Goal: Transaction & Acquisition: Purchase product/service

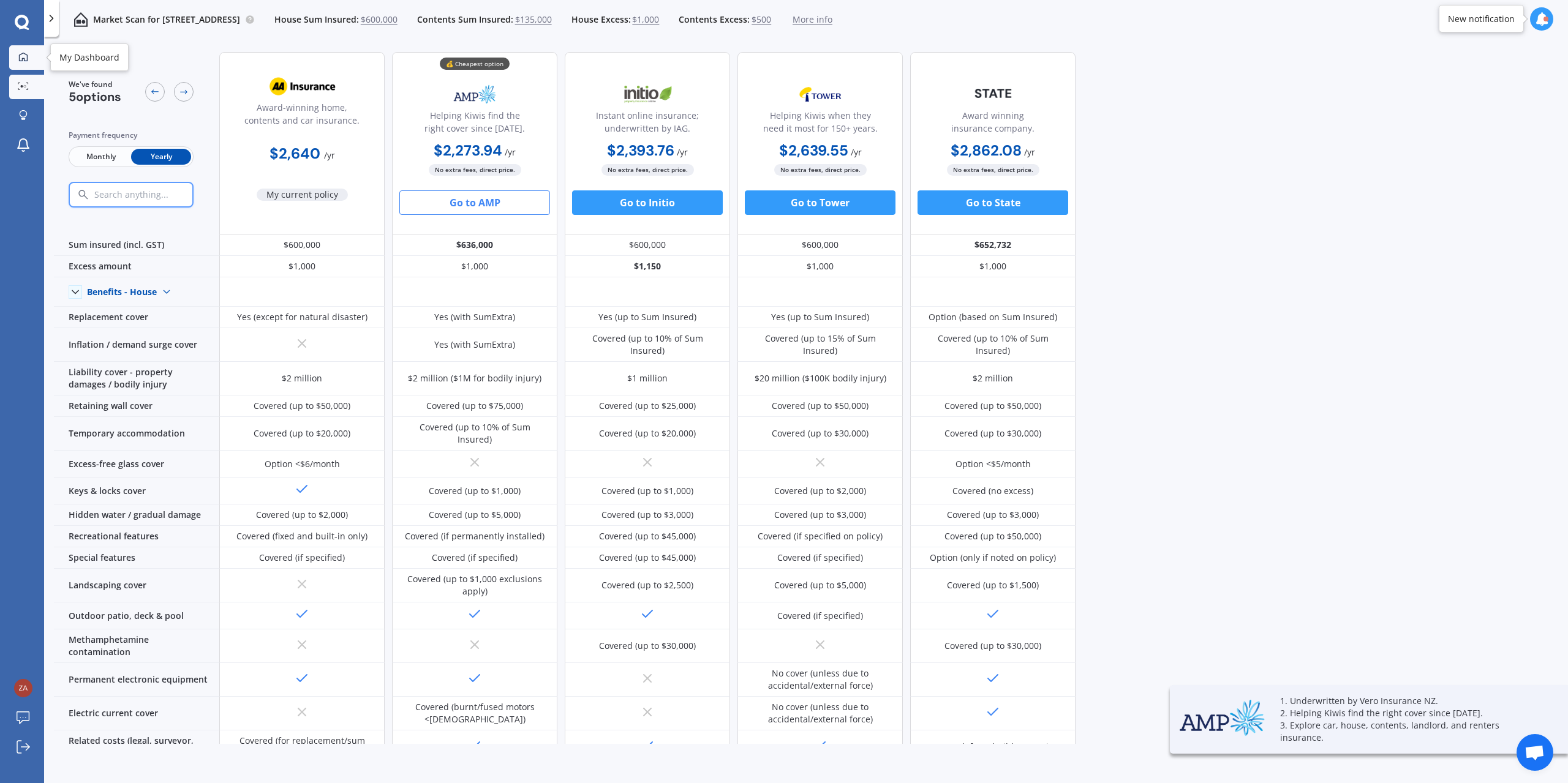
click at [29, 55] on div at bounding box center [23, 58] width 18 height 11
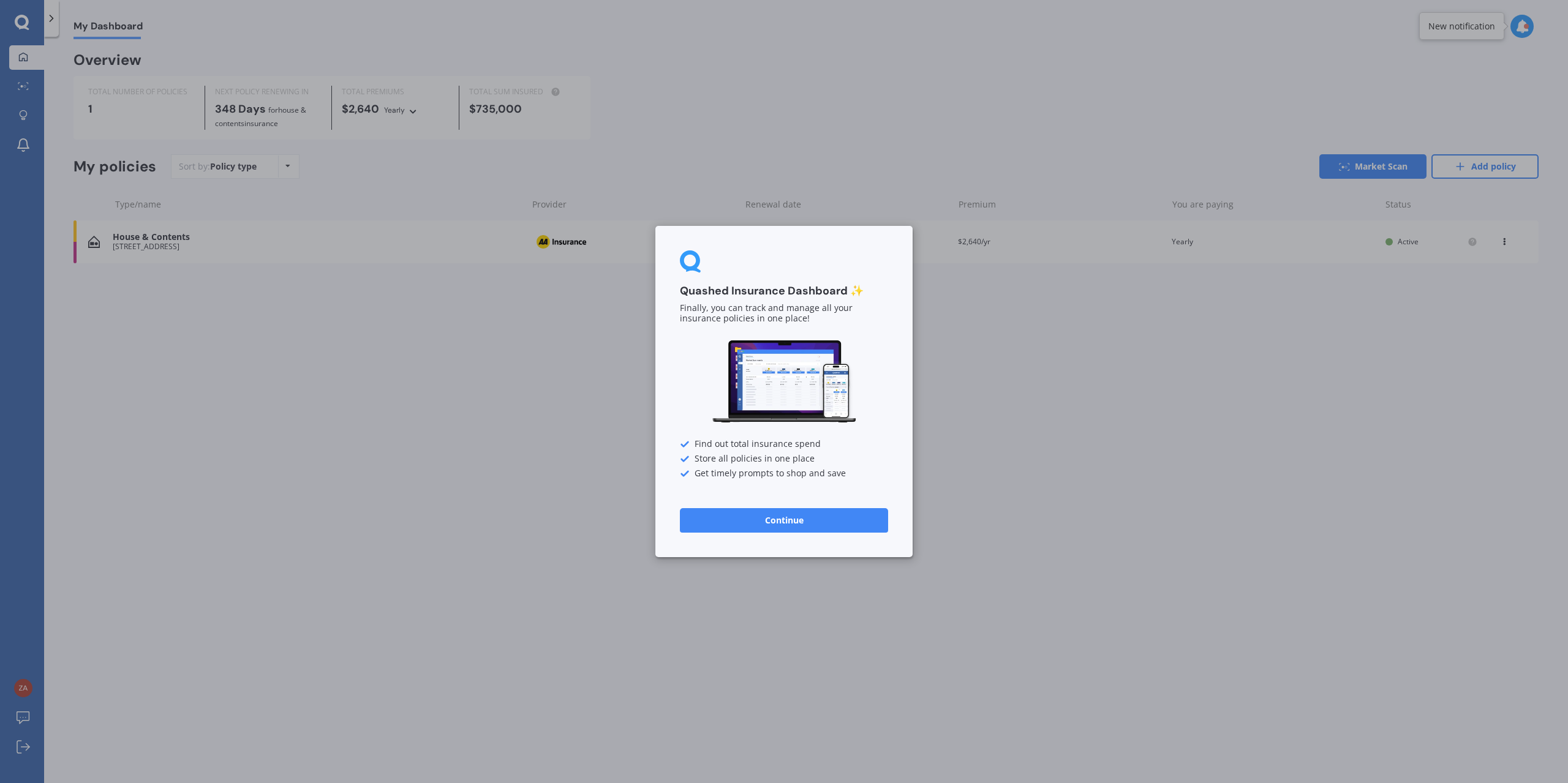
click at [798, 524] on button "Continue" at bounding box center [784, 520] width 209 height 25
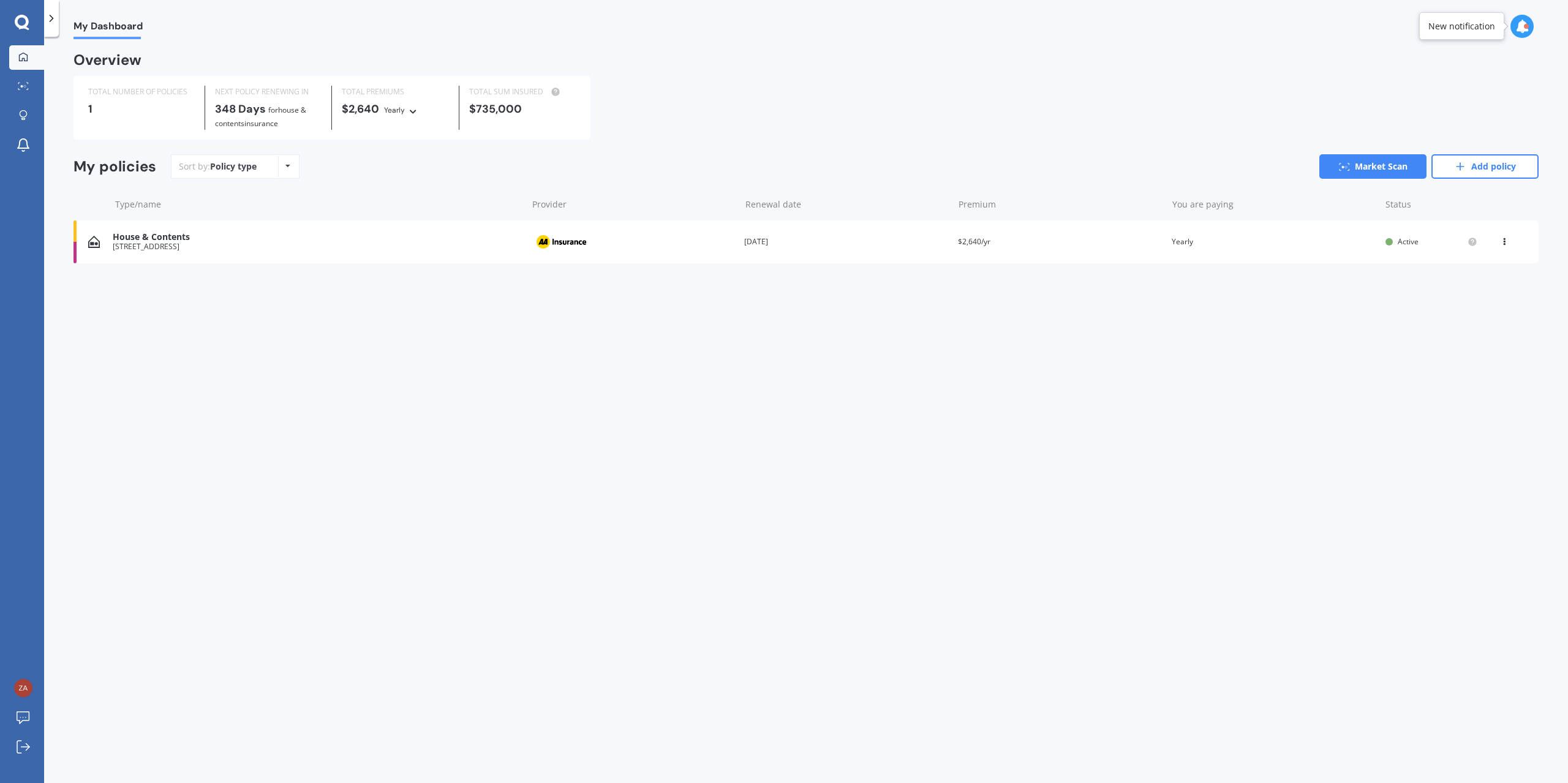
click at [101, 272] on div "Overview TOTAL NUMBER OF POLICIES 1 NEXT POLICY RENEWING [DATE] for House & Con…" at bounding box center [806, 173] width 1466 height 239
drag, startPoint x: 1297, startPoint y: 353, endPoint x: 1323, endPoint y: 338, distance: 30.0
click at [1297, 353] on div "My Dashboard Overview TOTAL NUMBER OF POLICIES 1 NEXT POLICY RENEWING [DATE] fo…" at bounding box center [806, 413] width 1524 height 746
click at [1404, 165] on link "Market Scan" at bounding box center [1372, 166] width 107 height 25
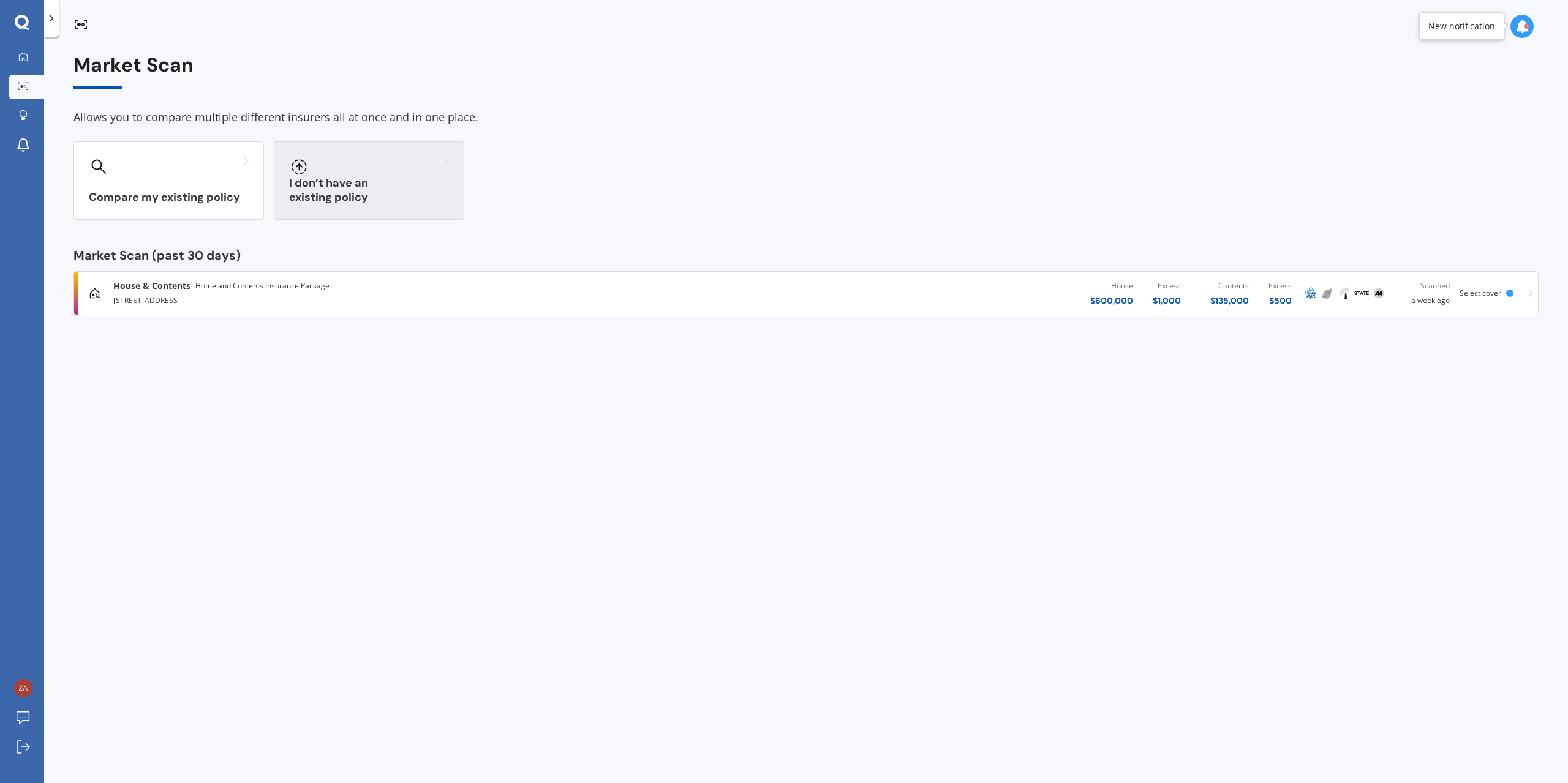
click at [361, 157] on div at bounding box center [369, 166] width 160 height 19
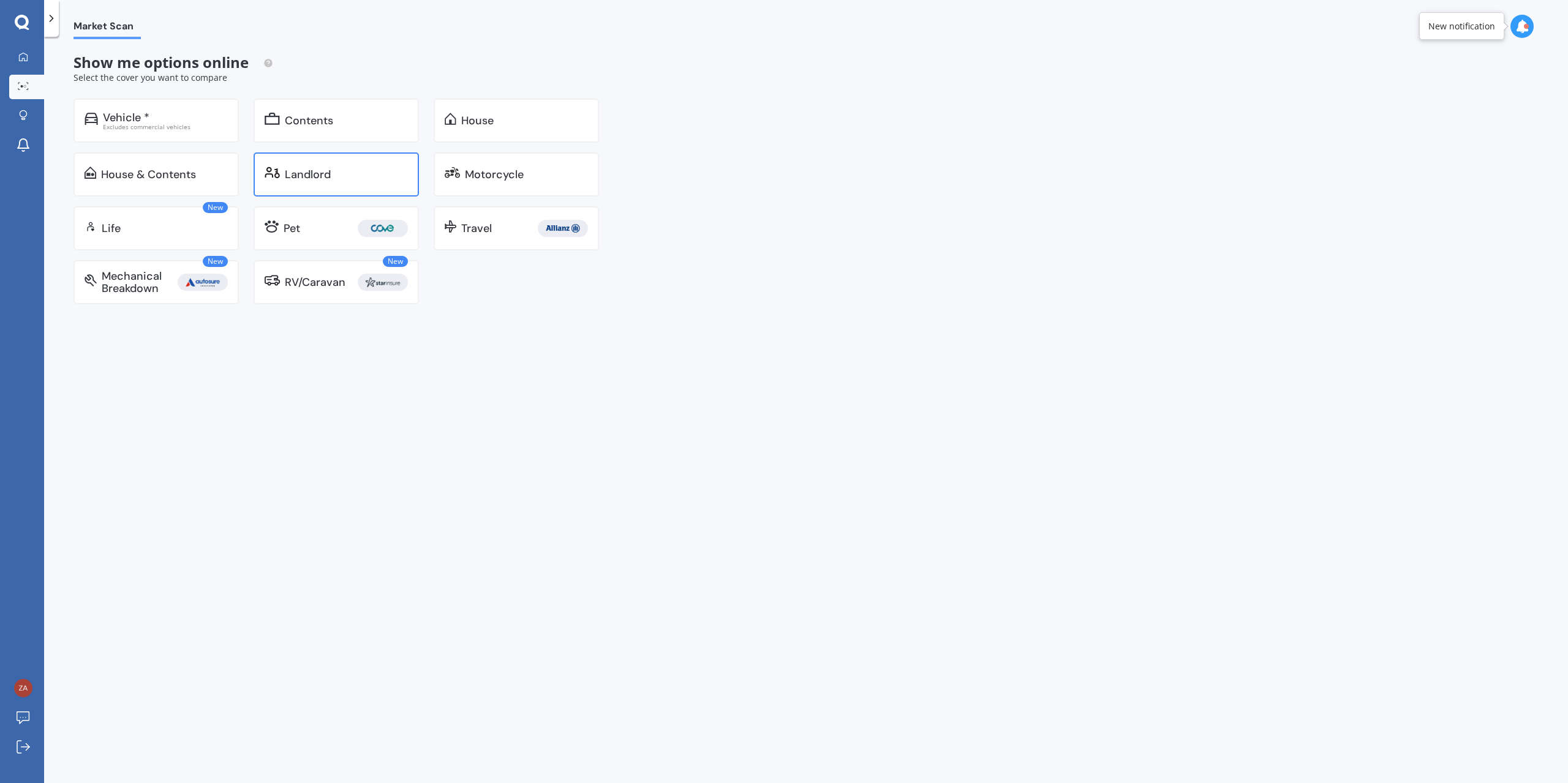
click at [332, 171] on div "Landlord" at bounding box center [346, 174] width 124 height 12
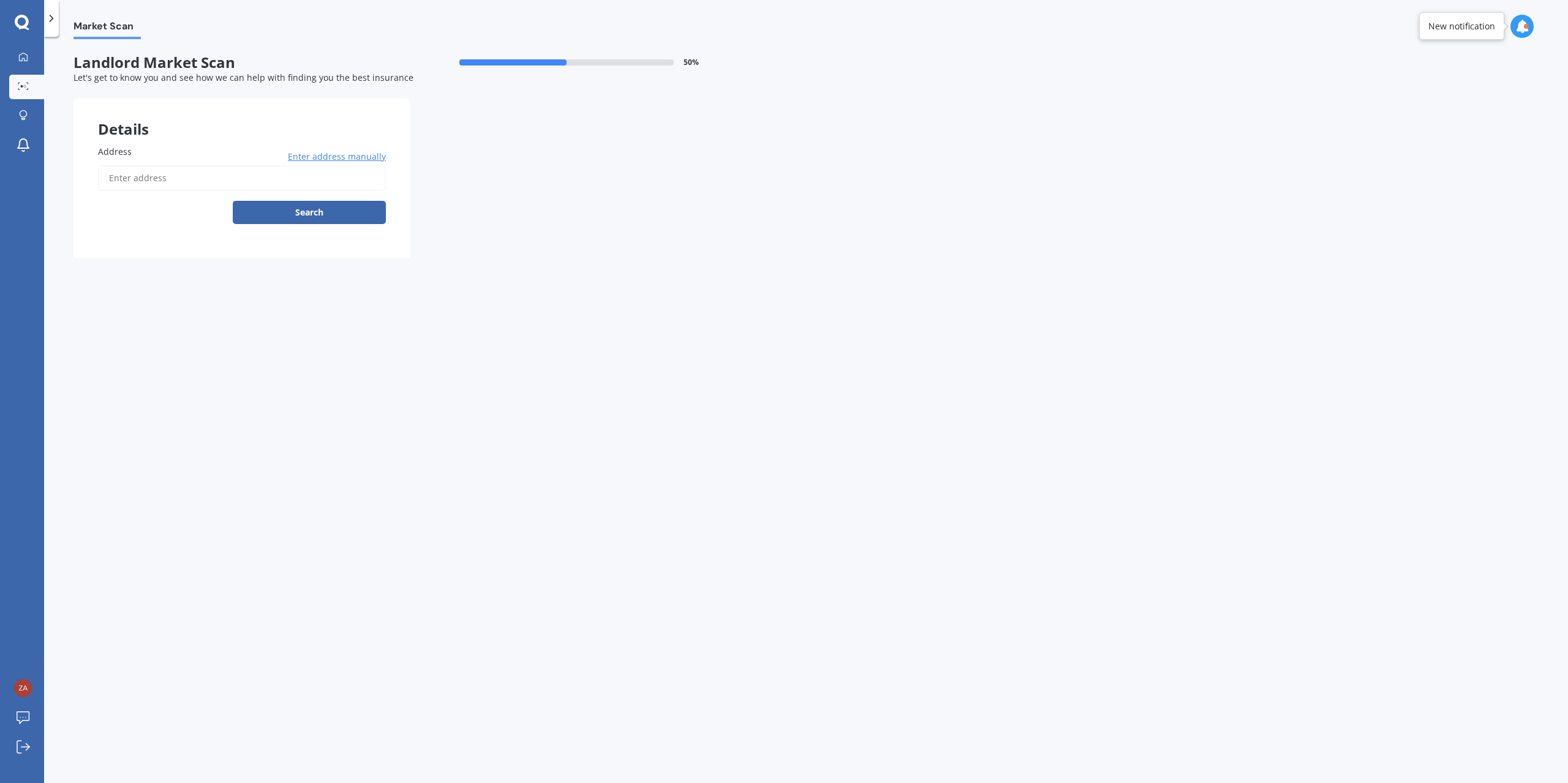
click at [149, 179] on input "Address" at bounding box center [242, 178] width 288 height 26
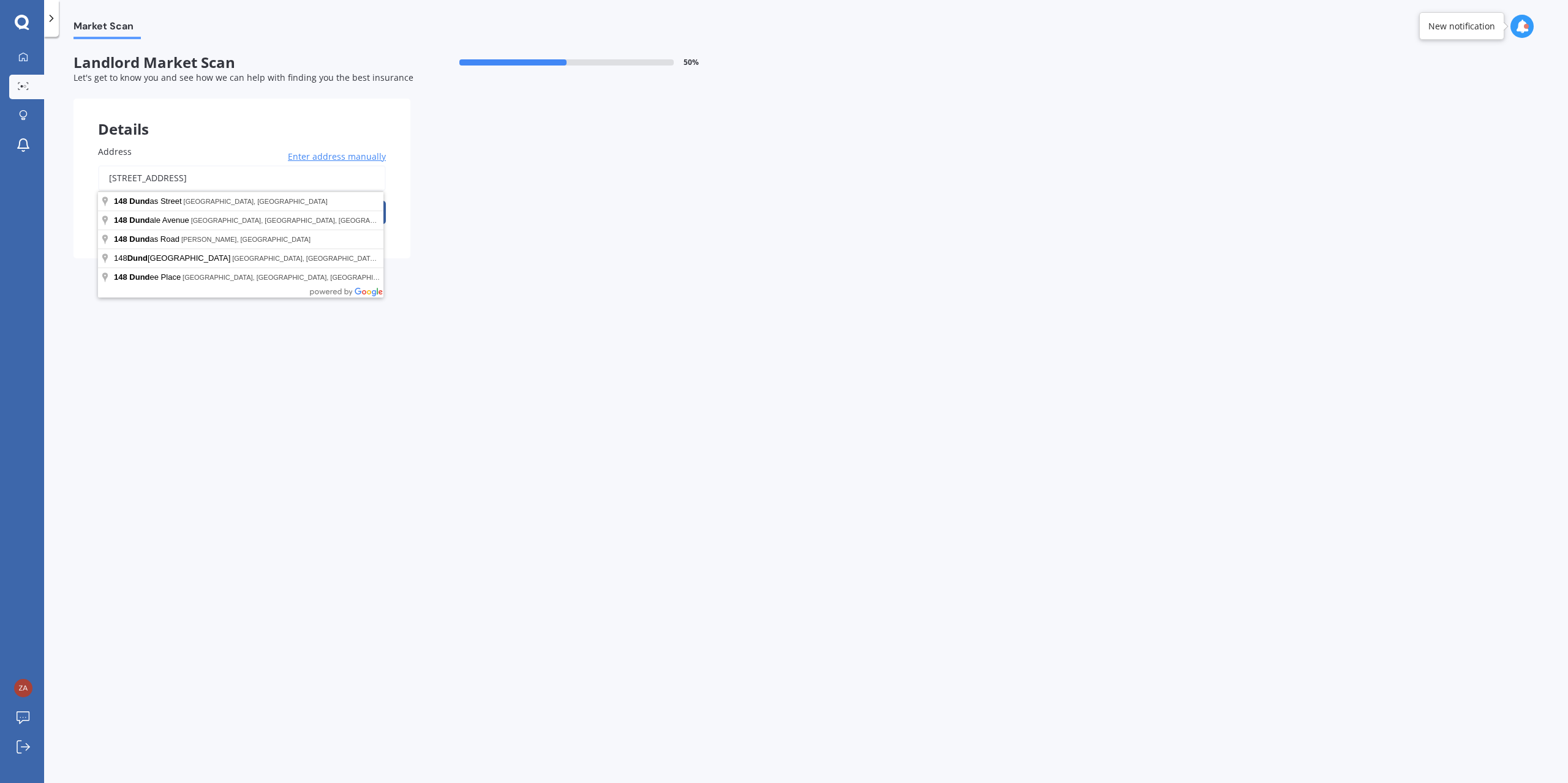
type input "[STREET_ADDRESS]"
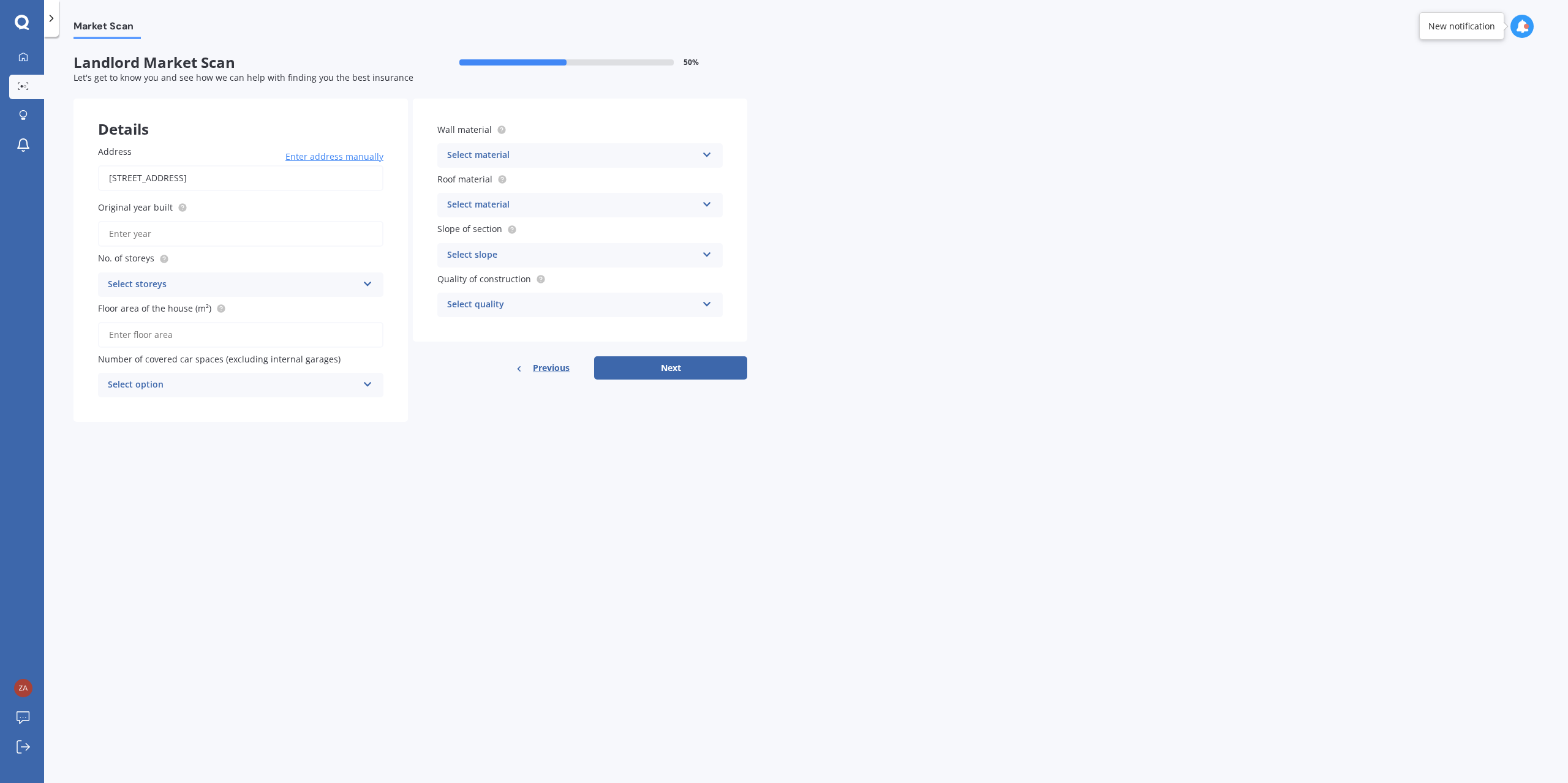
click at [163, 229] on input "Original year built" at bounding box center [241, 234] width 285 height 26
type input "1920"
click at [253, 280] on div "Select storeys" at bounding box center [232, 284] width 250 height 15
click at [201, 306] on div "1" at bounding box center [241, 308] width 285 height 22
click at [181, 339] on input "Floor area of the house (m²)" at bounding box center [241, 335] width 285 height 26
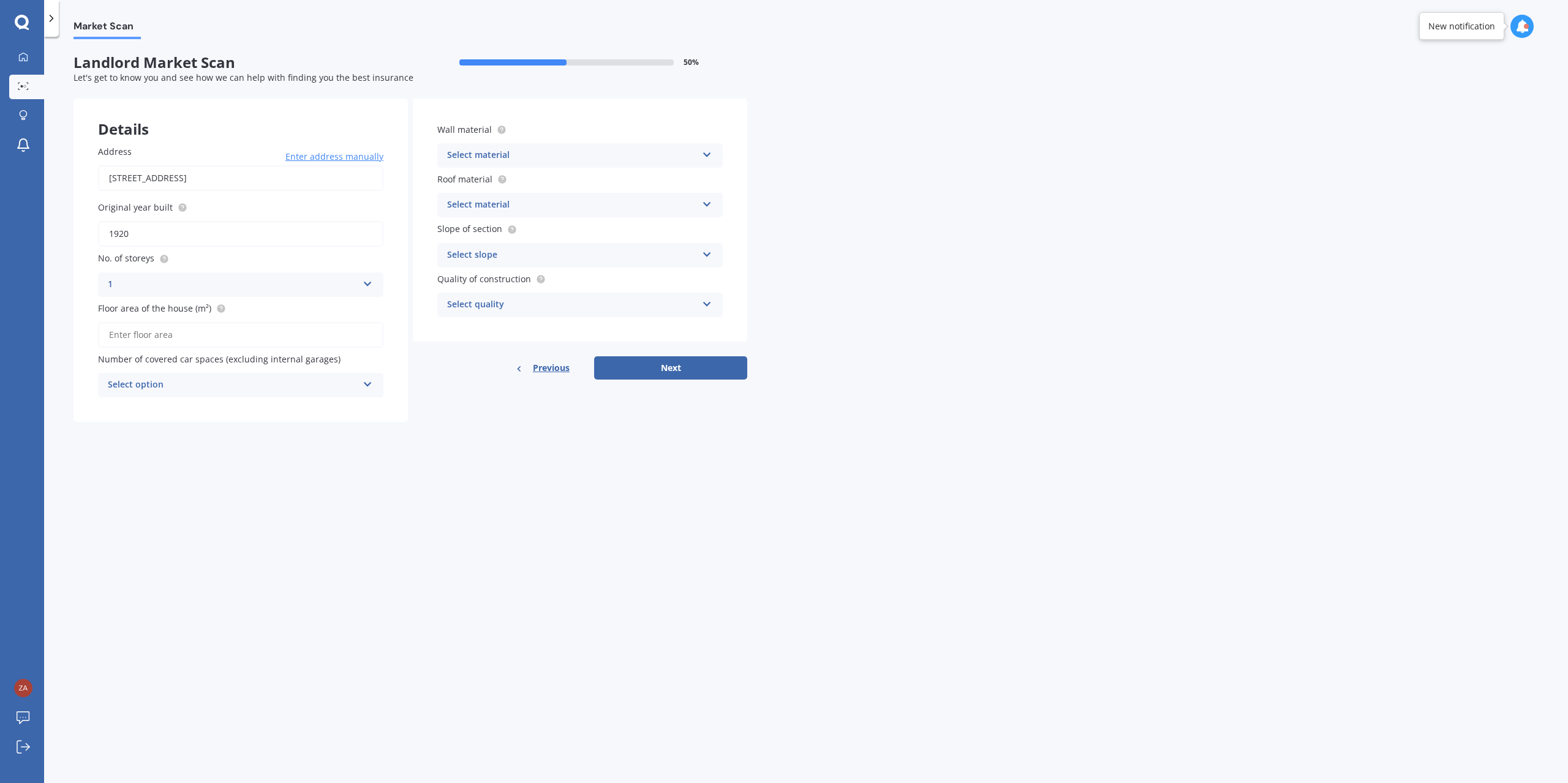
click at [246, 452] on div "Market Scan Landlord Market Scan 50 % Let's get to know you and see how we can …" at bounding box center [806, 413] width 1524 height 746
drag, startPoint x: 158, startPoint y: 338, endPoint x: 220, endPoint y: 340, distance: 62.0
click at [158, 338] on input "Floor area of the house (m²)" at bounding box center [241, 335] width 285 height 26
type input "116"
click at [329, 445] on div "Market Scan Landlord Market Scan 50 % Let's get to know you and see how we can …" at bounding box center [806, 413] width 1524 height 746
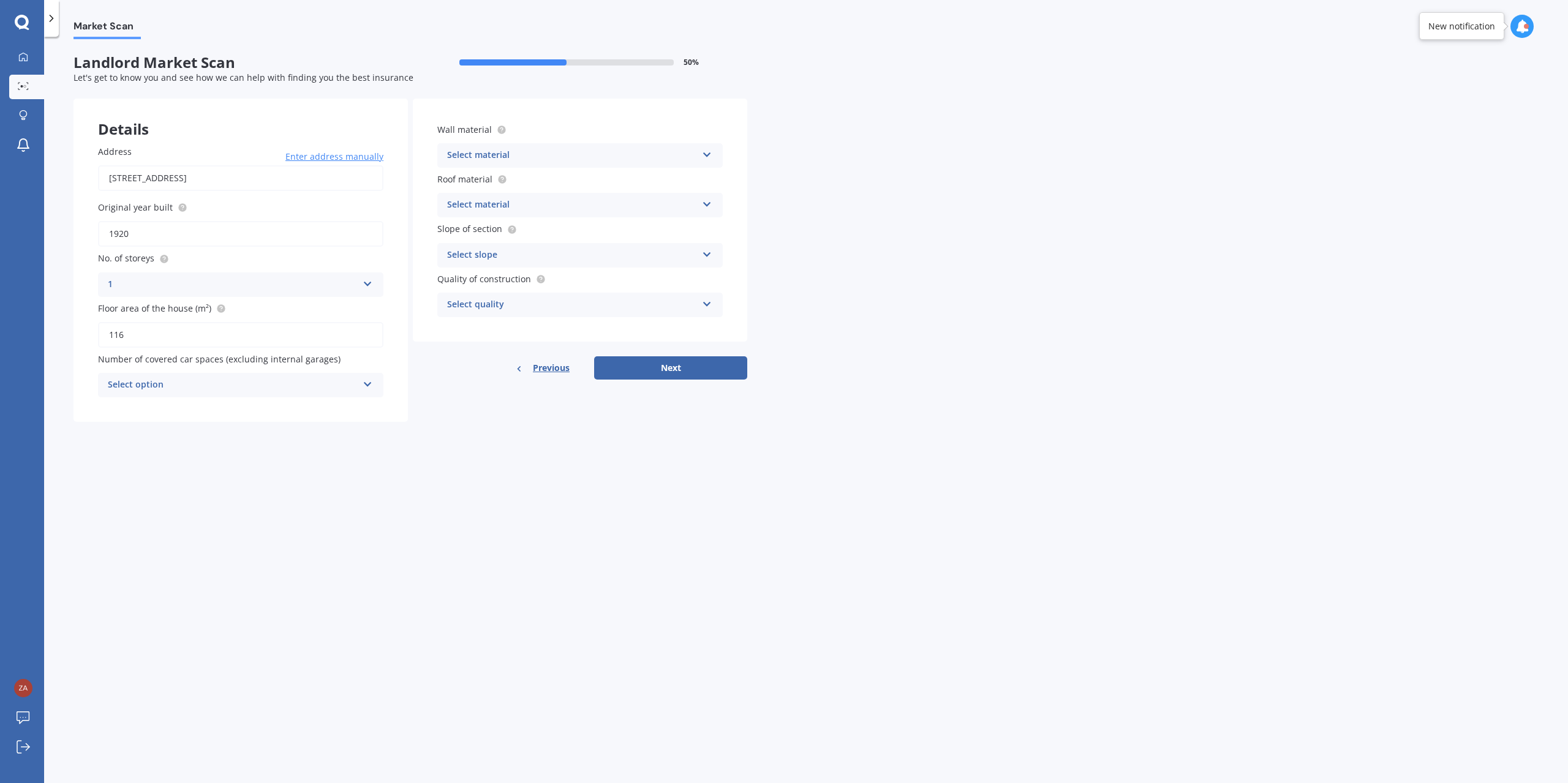
click at [231, 382] on div "Select option" at bounding box center [232, 385] width 250 height 15
click at [182, 411] on div "0" at bounding box center [241, 409] width 285 height 22
drag, startPoint x: 411, startPoint y: 462, endPoint x: 456, endPoint y: 407, distance: 71.1
click at [411, 463] on div "Market Scan Landlord Market Scan 50 % Let's get to know you and see how we can …" at bounding box center [806, 413] width 1524 height 746
click at [559, 146] on div "Select material Artificial weatherboard/plank cladding Blockwork Brick veneer D…" at bounding box center [580, 156] width 285 height 25
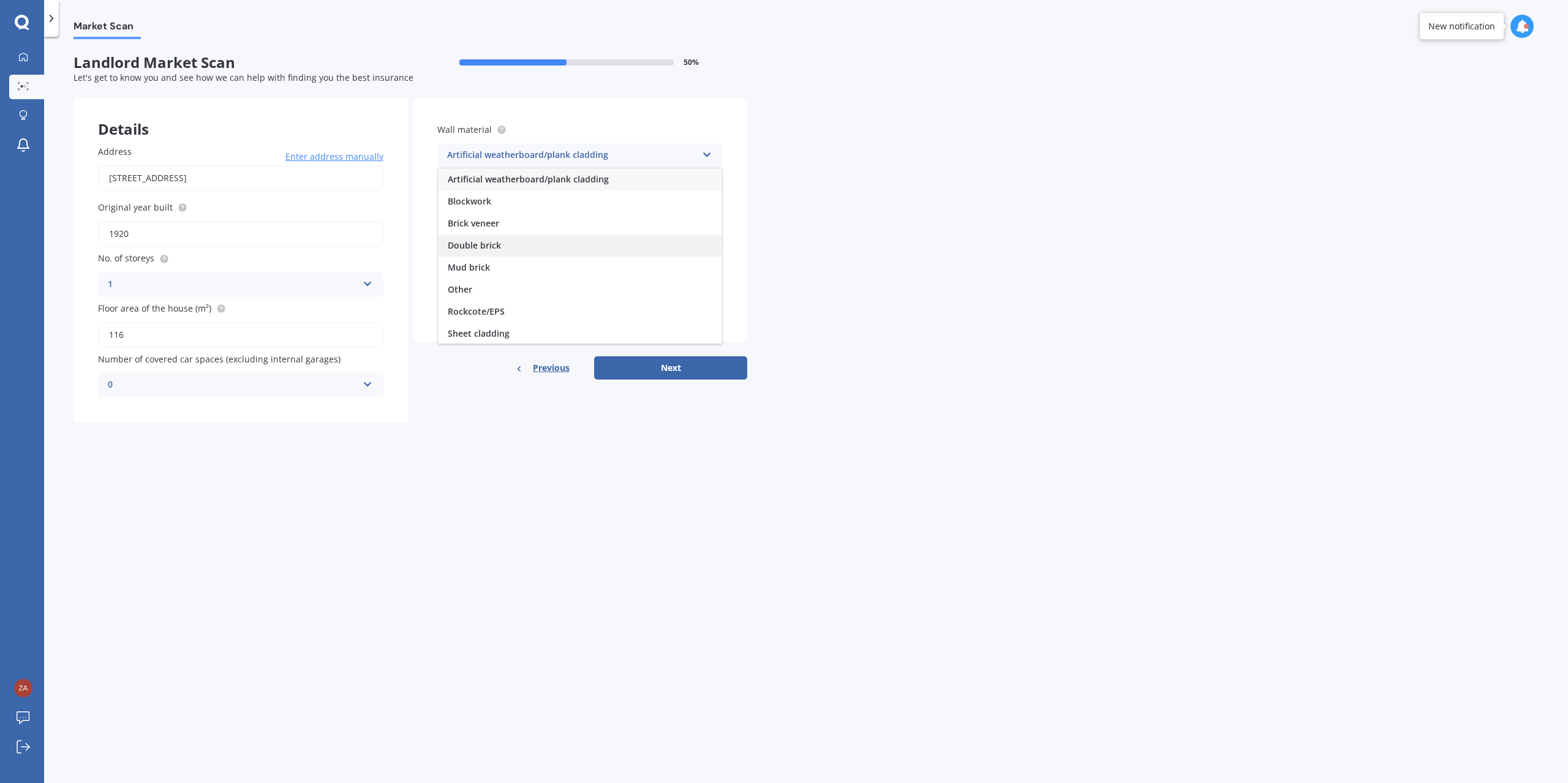
click at [510, 241] on div "Double brick" at bounding box center [580, 245] width 285 height 22
click at [553, 209] on div "Select material" at bounding box center [572, 205] width 250 height 15
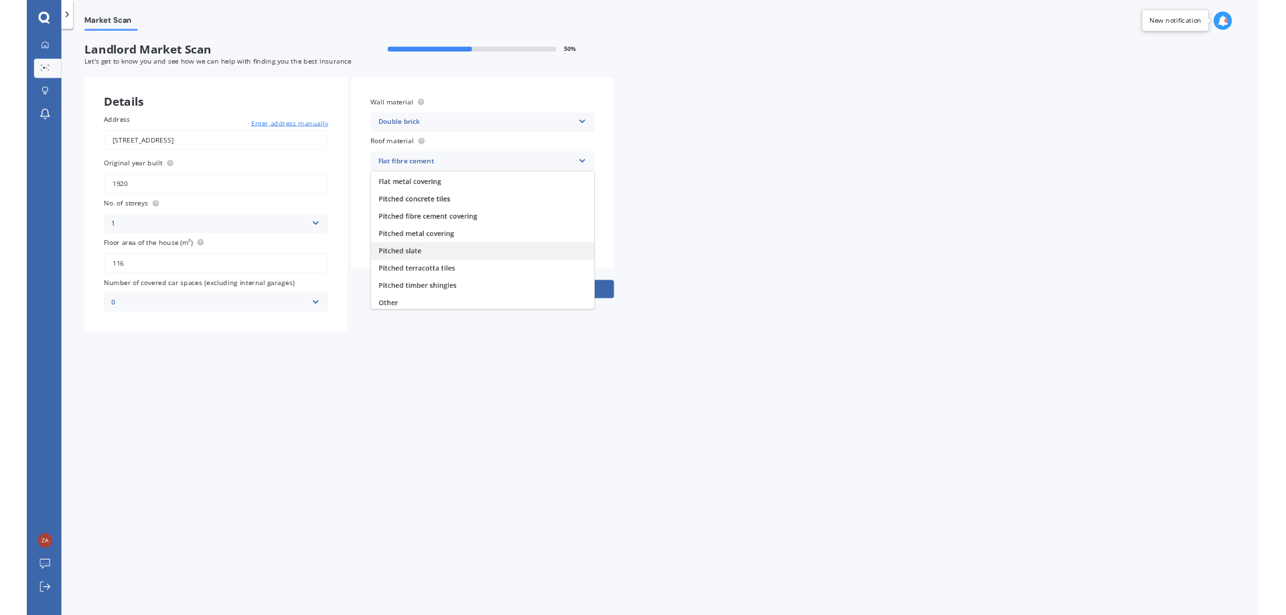
scroll to position [50, 0]
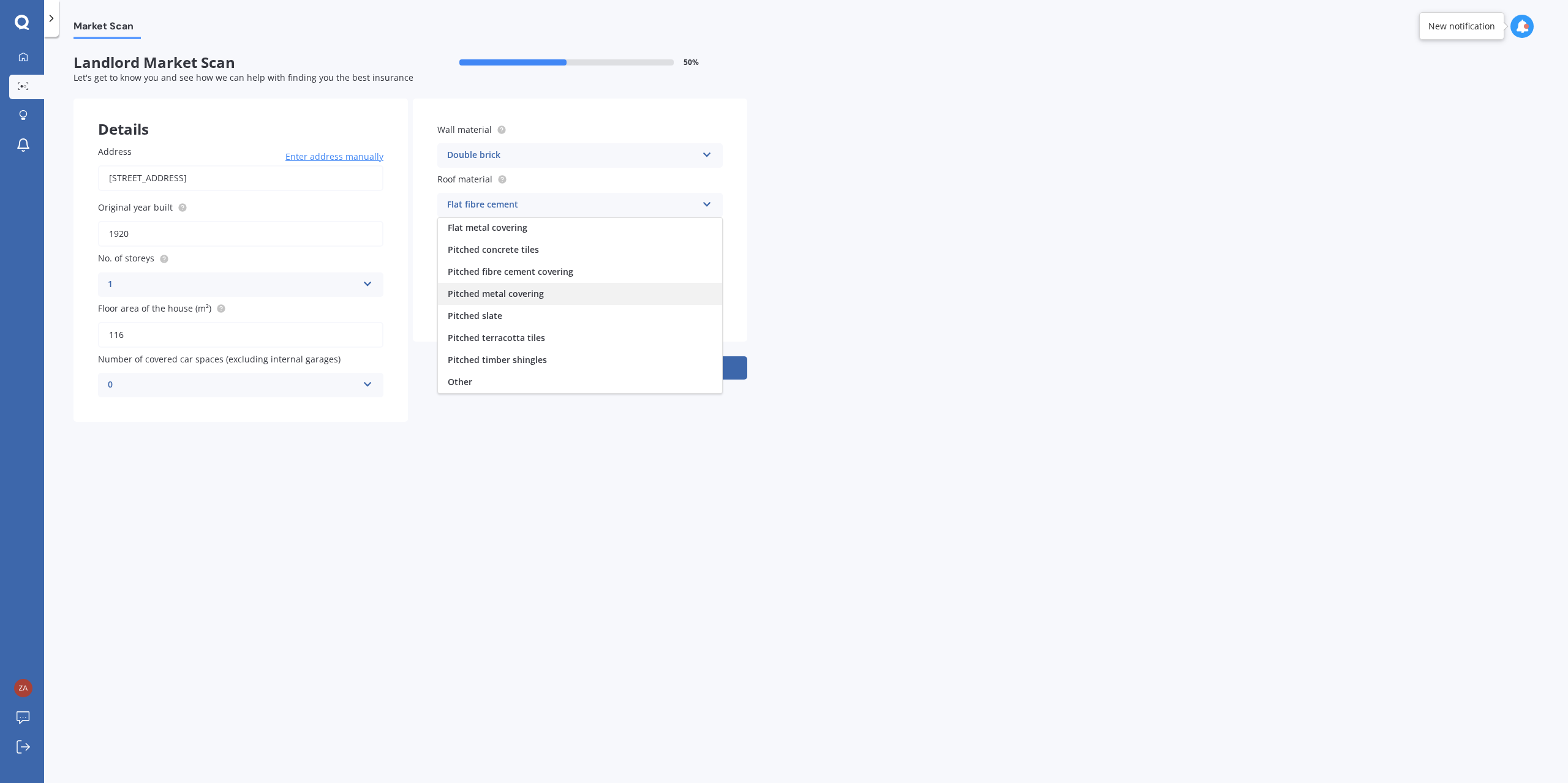
click at [528, 296] on span "Pitched metal covering" at bounding box center [495, 294] width 96 height 12
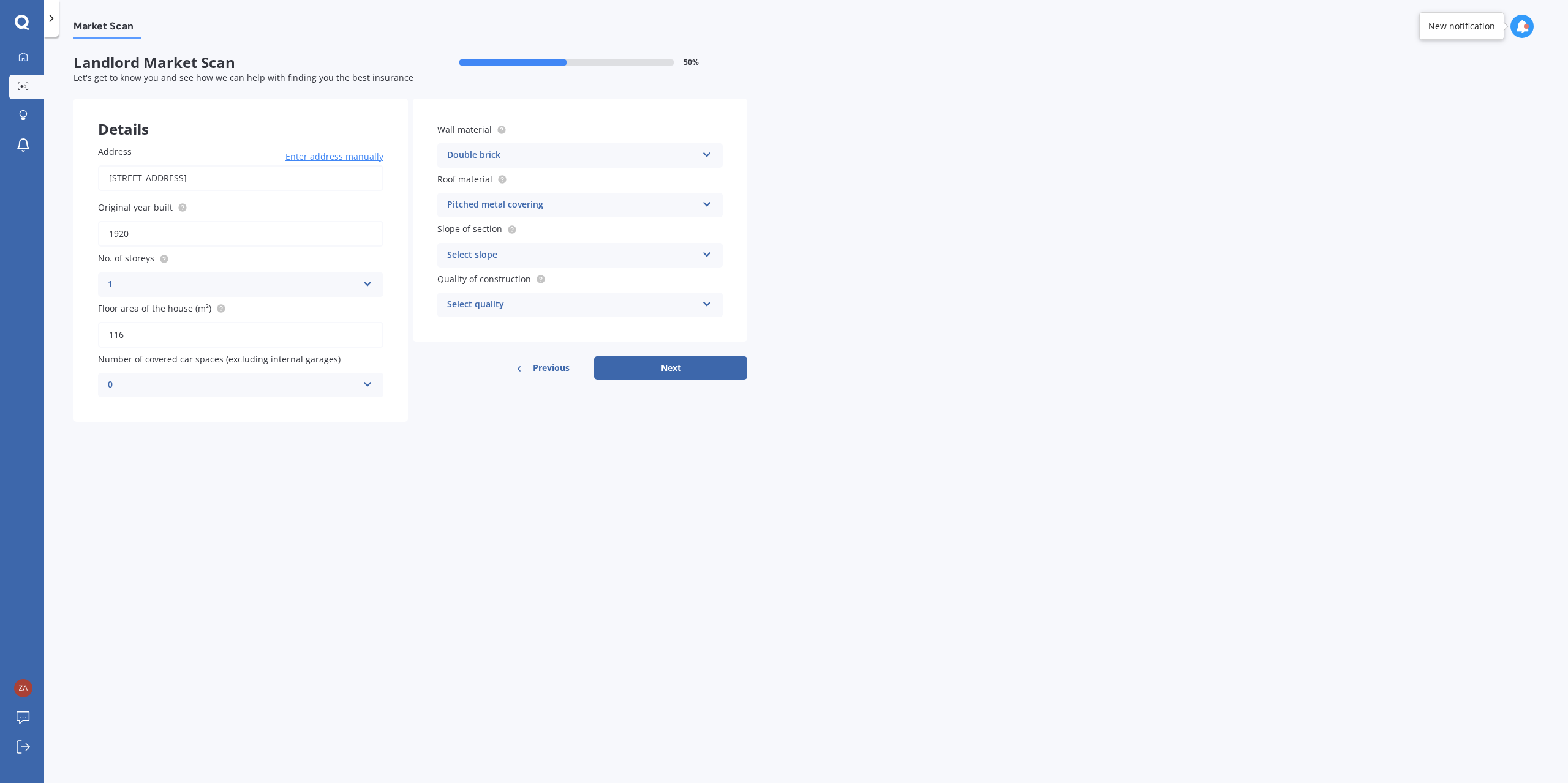
click at [522, 253] on div "Select slope" at bounding box center [572, 255] width 250 height 15
click at [644, 425] on form "Landlord Market Scan 50 % Let's get to know you and see how we can help with fi…" at bounding box center [410, 242] width 674 height 378
click at [695, 550] on div "Market Scan Landlord Market Scan 50 % Let's get to know you and see how we can …" at bounding box center [806, 413] width 1524 height 746
click at [709, 501] on div "Market Scan Landlord Market Scan 50 % Let's get to know you and see how we can …" at bounding box center [806, 413] width 1524 height 746
click at [561, 566] on div "Market Scan Landlord Market Scan 50 % Let's get to know you and see how we can …" at bounding box center [806, 413] width 1524 height 746
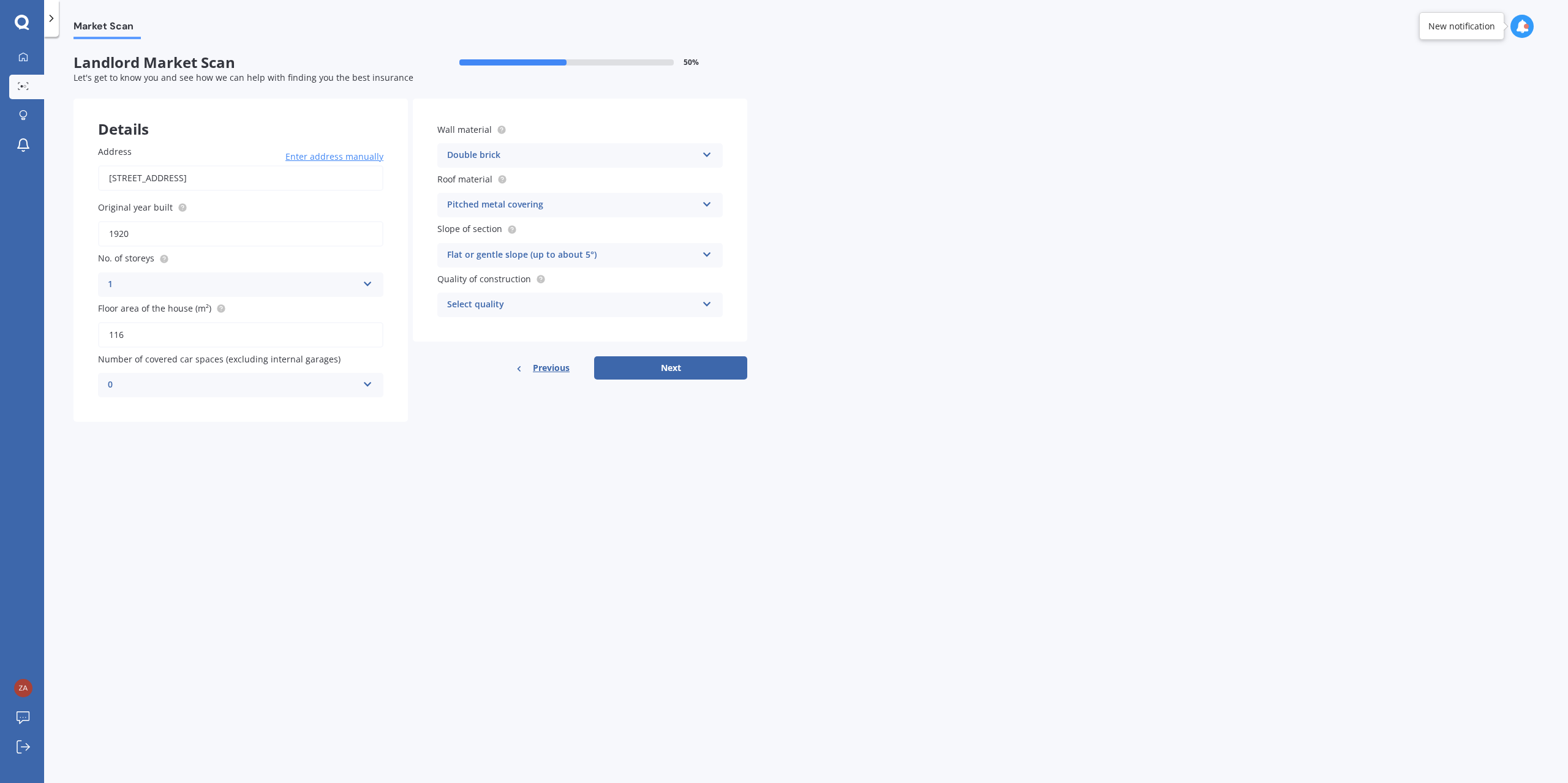
click at [544, 559] on div "Market Scan Landlord Market Scan 50 % Let's get to know you and see how we can …" at bounding box center [806, 413] width 1524 height 746
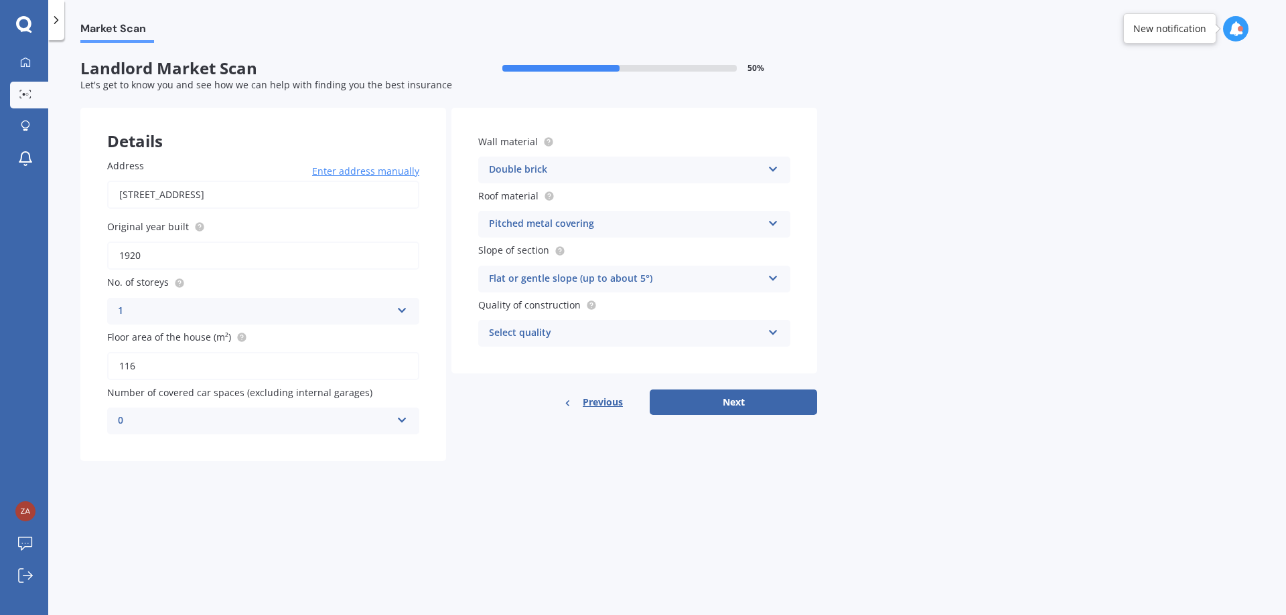
click at [679, 282] on div "Flat or gentle slope (up to about 5°)" at bounding box center [625, 279] width 273 height 16
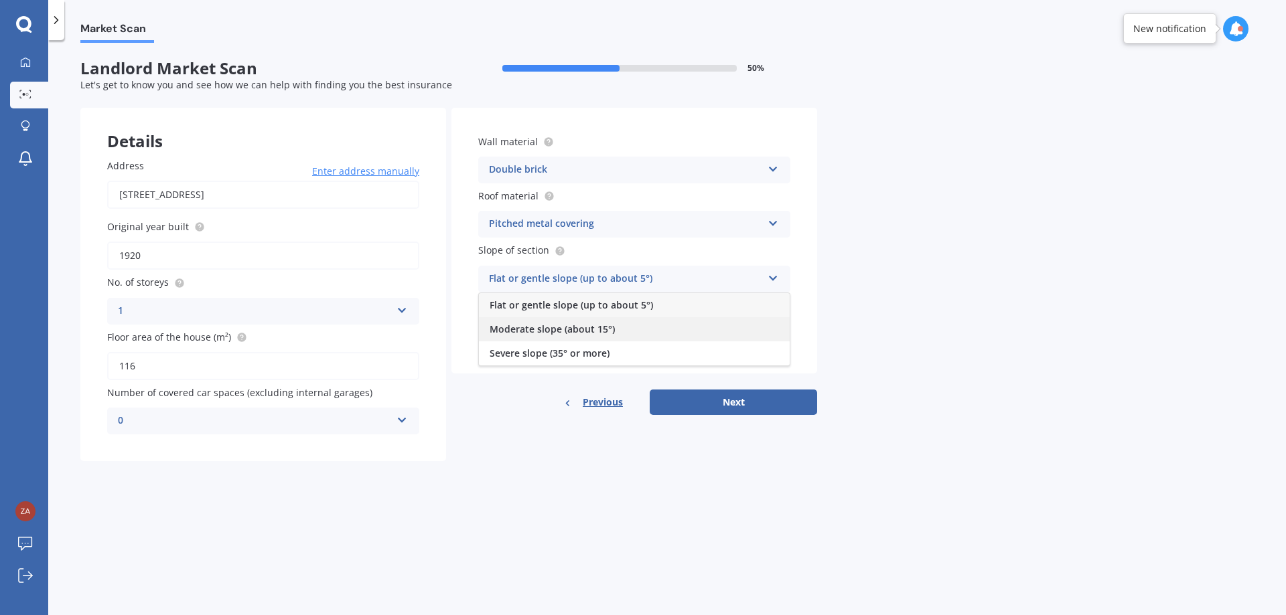
click at [593, 333] on span "Moderate slope (about 15°)" at bounding box center [551, 329] width 125 height 13
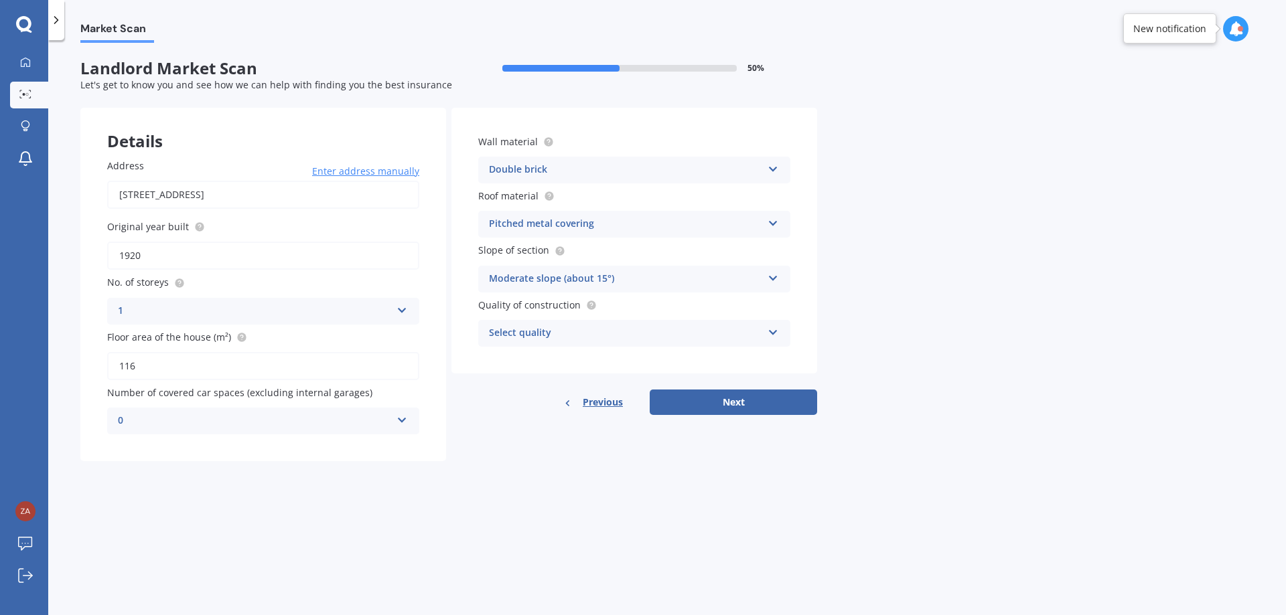
click at [887, 199] on div "Market Scan Landlord Market Scan 50 % Let's get to know you and see how we can …" at bounding box center [666, 330] width 1237 height 575
click at [708, 337] on div "Select quality" at bounding box center [625, 333] width 273 height 16
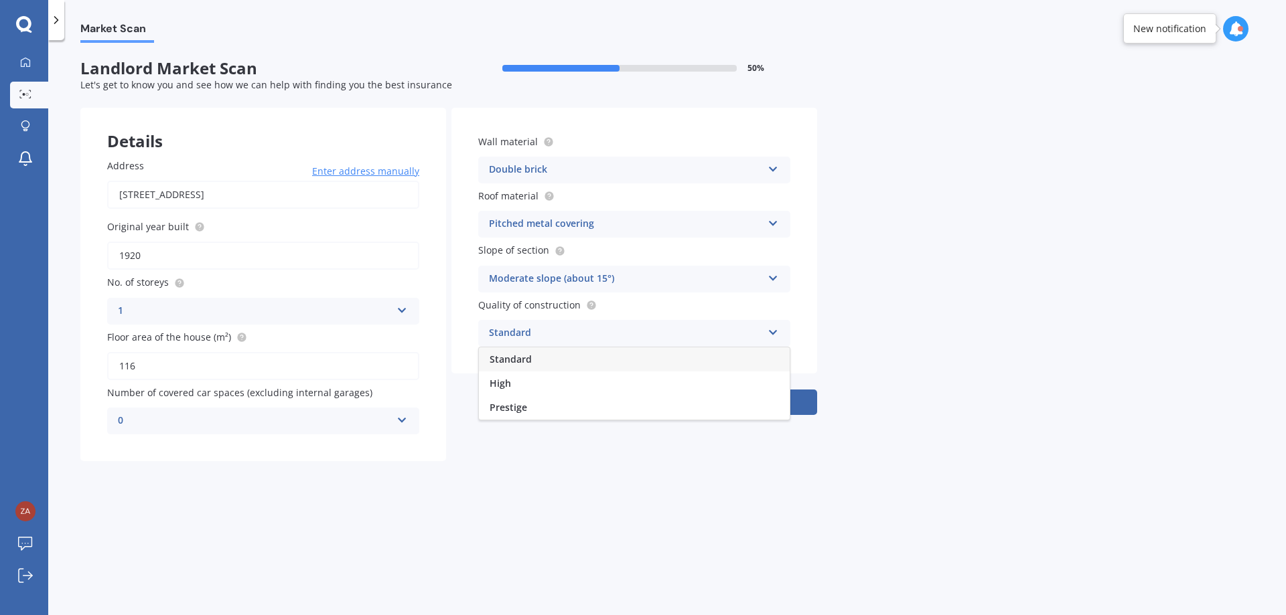
click at [625, 365] on div "Standard" at bounding box center [634, 360] width 311 height 24
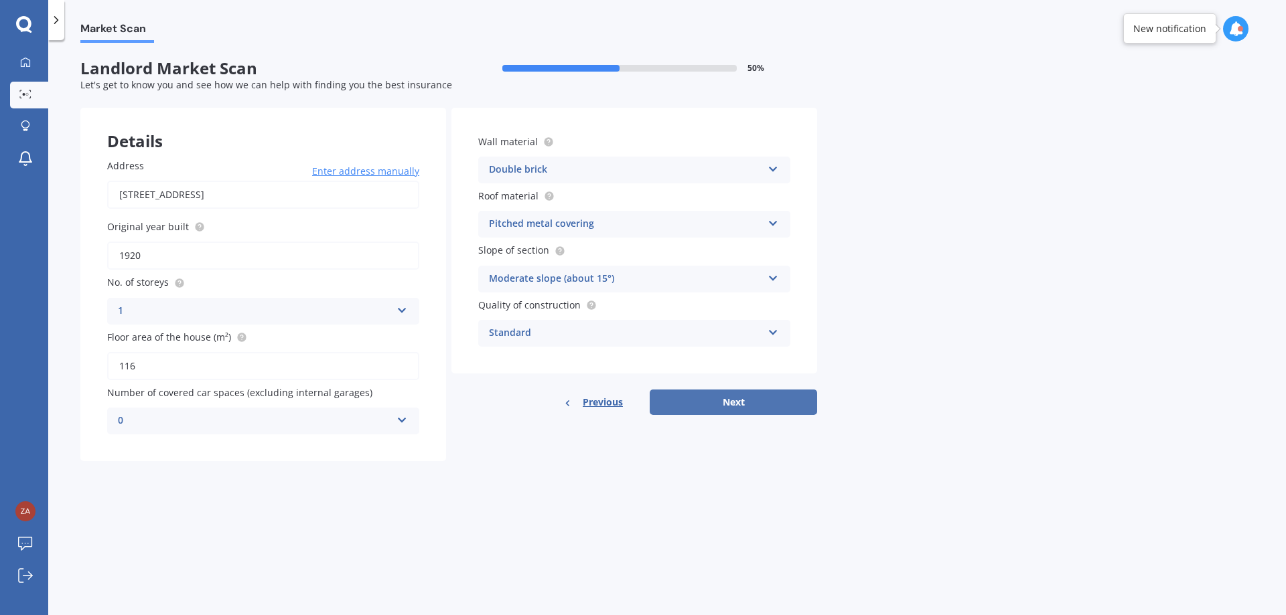
click at [690, 395] on button "Next" at bounding box center [733, 402] width 167 height 25
select select "25"
select select "11"
select select "1995"
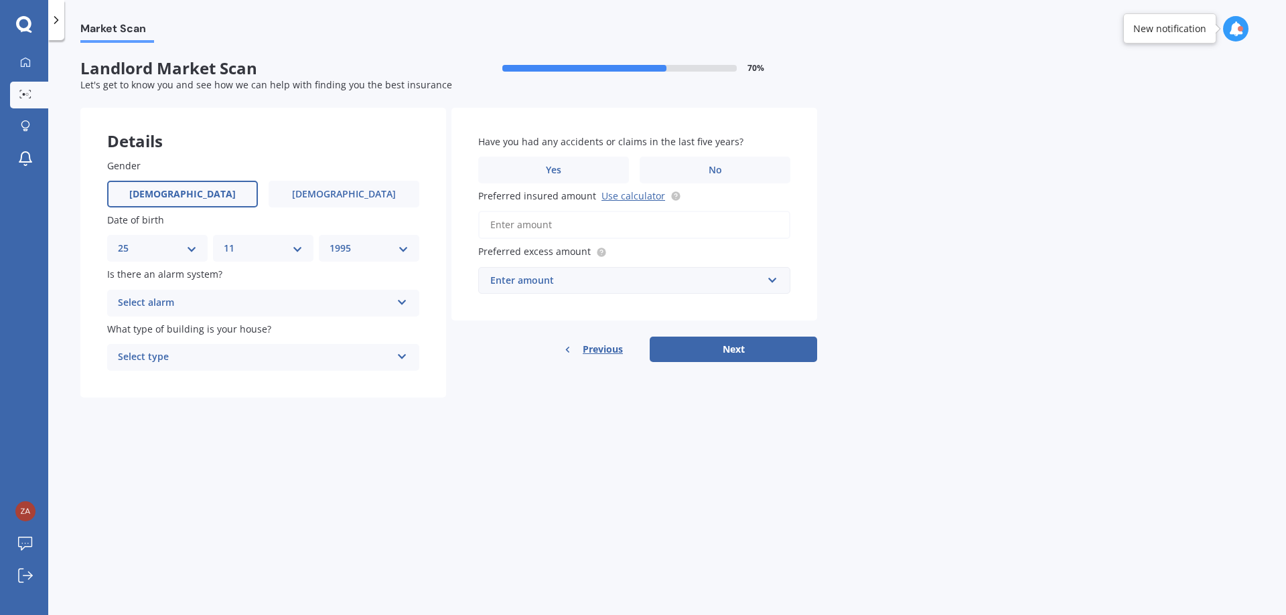
click at [297, 299] on div "Select alarm" at bounding box center [254, 303] width 273 height 16
click at [245, 380] on div "No" at bounding box center [263, 378] width 311 height 24
click at [260, 360] on div "Select type" at bounding box center [254, 358] width 273 height 16
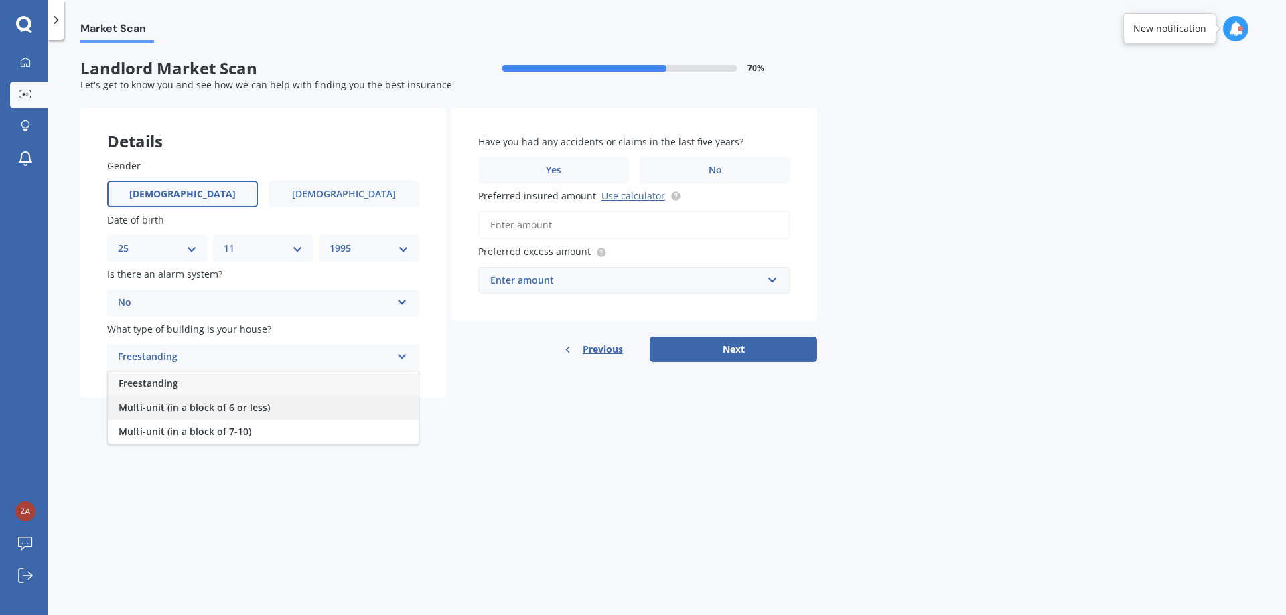
click at [251, 404] on span "Multi-unit (in a block of 6 or less)" at bounding box center [194, 407] width 151 height 13
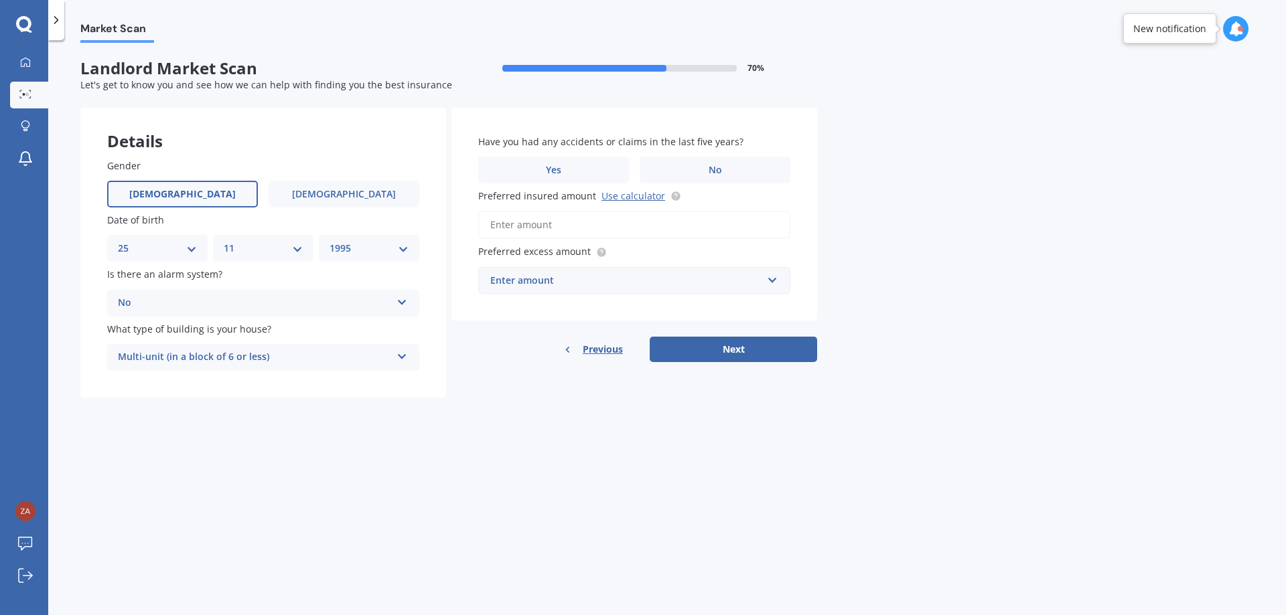
click at [257, 360] on div "Multi-unit (in a block of 6 or less)" at bounding box center [254, 358] width 273 height 16
click at [281, 449] on div "Market Scan Landlord Market Scan 70 % Let's get to know you and see how we can …" at bounding box center [666, 330] width 1237 height 575
click at [323, 365] on div "Multi-unit (in a block of 6 or less)" at bounding box center [254, 358] width 273 height 16
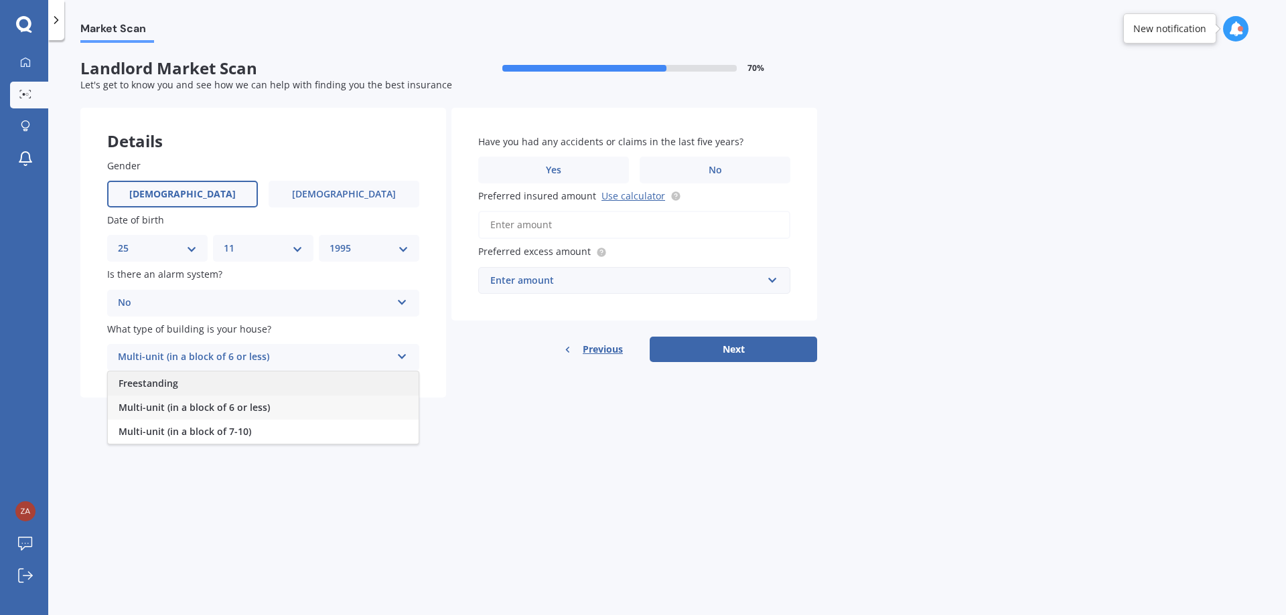
click at [289, 380] on div "Freestanding" at bounding box center [263, 384] width 311 height 24
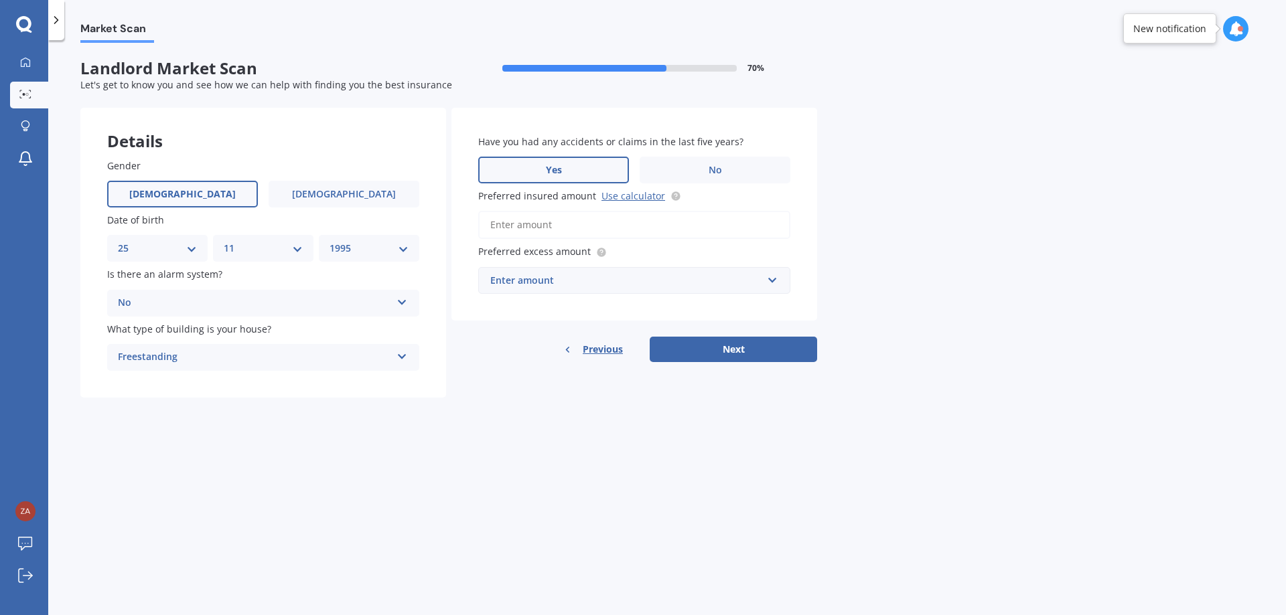
click at [590, 173] on label "Yes" at bounding box center [553, 170] width 151 height 27
click at [0, 0] on input "Yes" at bounding box center [0, 0] width 0 height 0
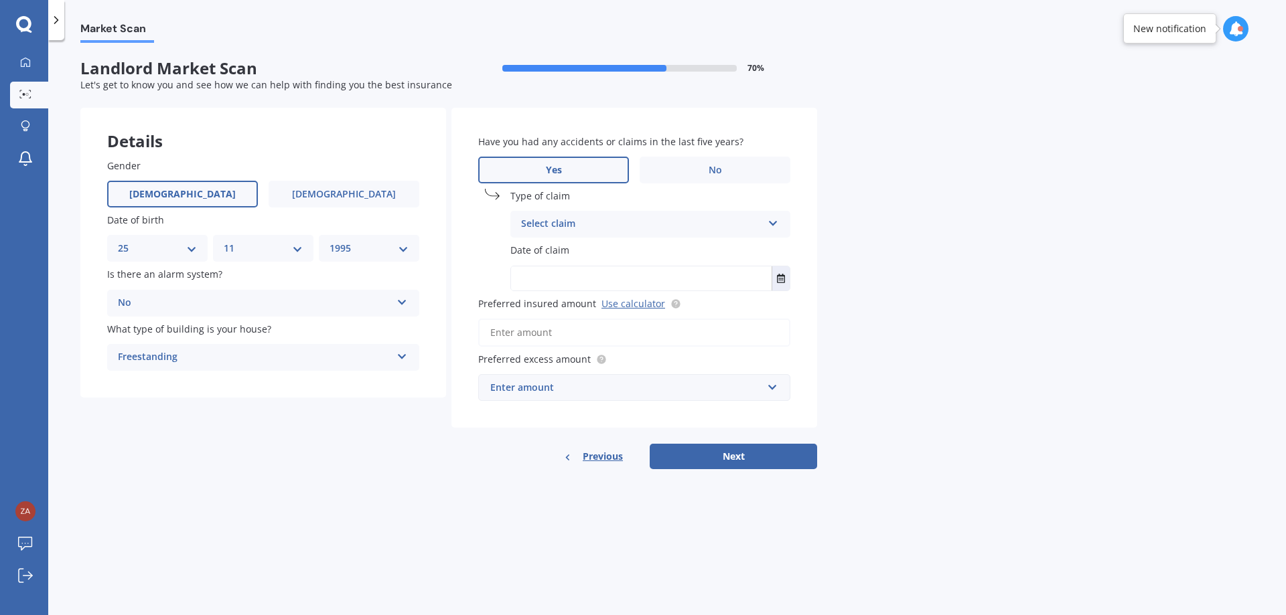
click at [584, 222] on div "Select claim" at bounding box center [641, 224] width 241 height 16
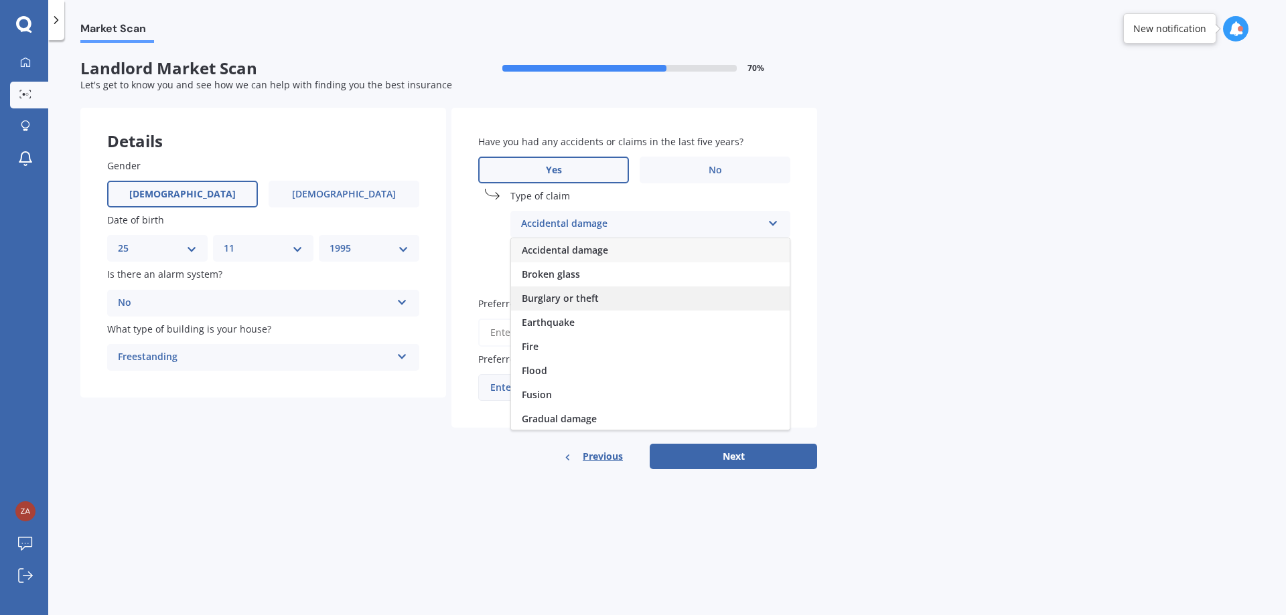
click at [622, 302] on div "Burglary or theft" at bounding box center [650, 299] width 279 height 24
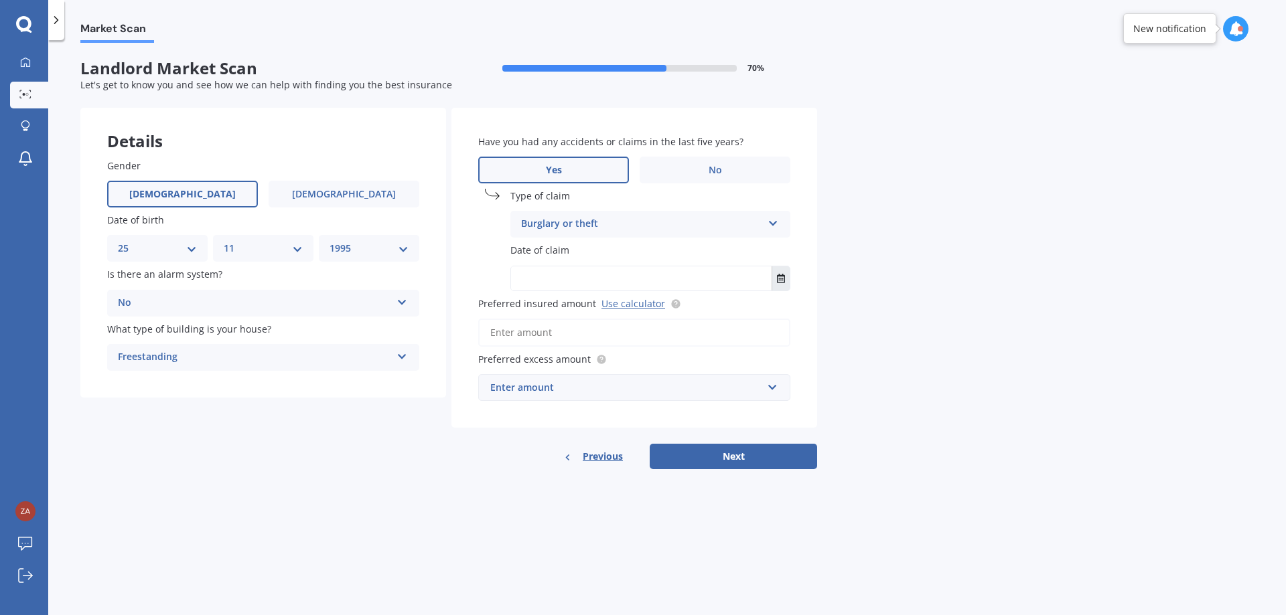
click at [778, 281] on icon "Select date" at bounding box center [781, 278] width 8 height 9
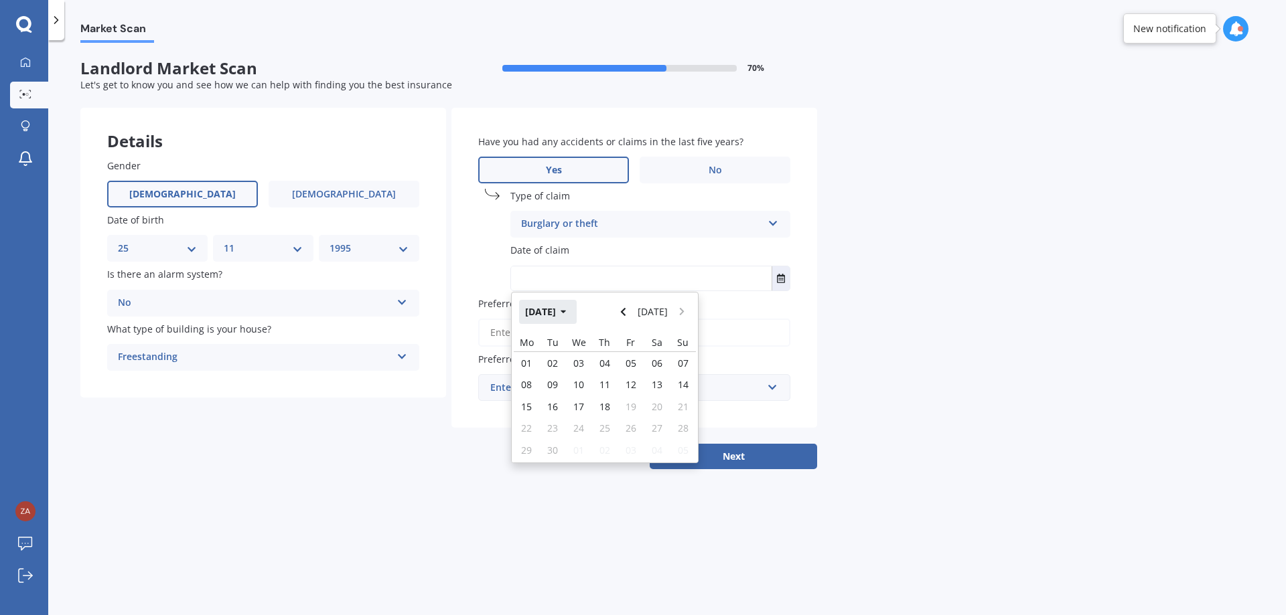
click at [567, 317] on button "[DATE]" at bounding box center [548, 312] width 58 height 24
click at [553, 318] on button "2025" at bounding box center [543, 312] width 48 height 24
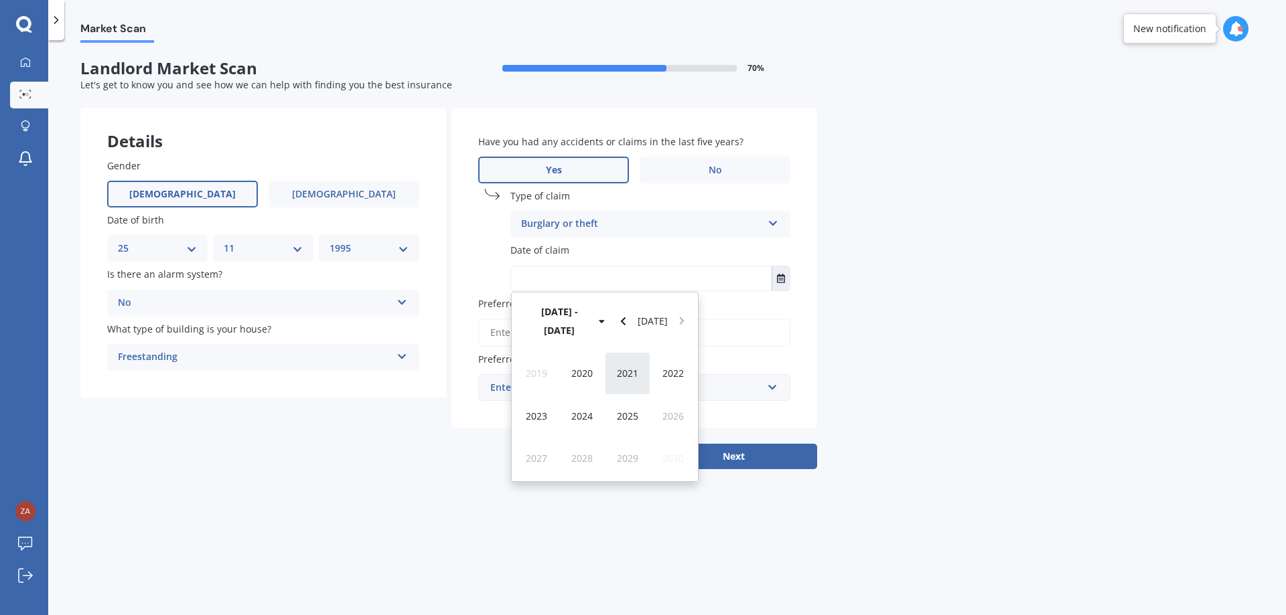
click at [633, 366] on div "2021" at bounding box center [628, 373] width 46 height 42
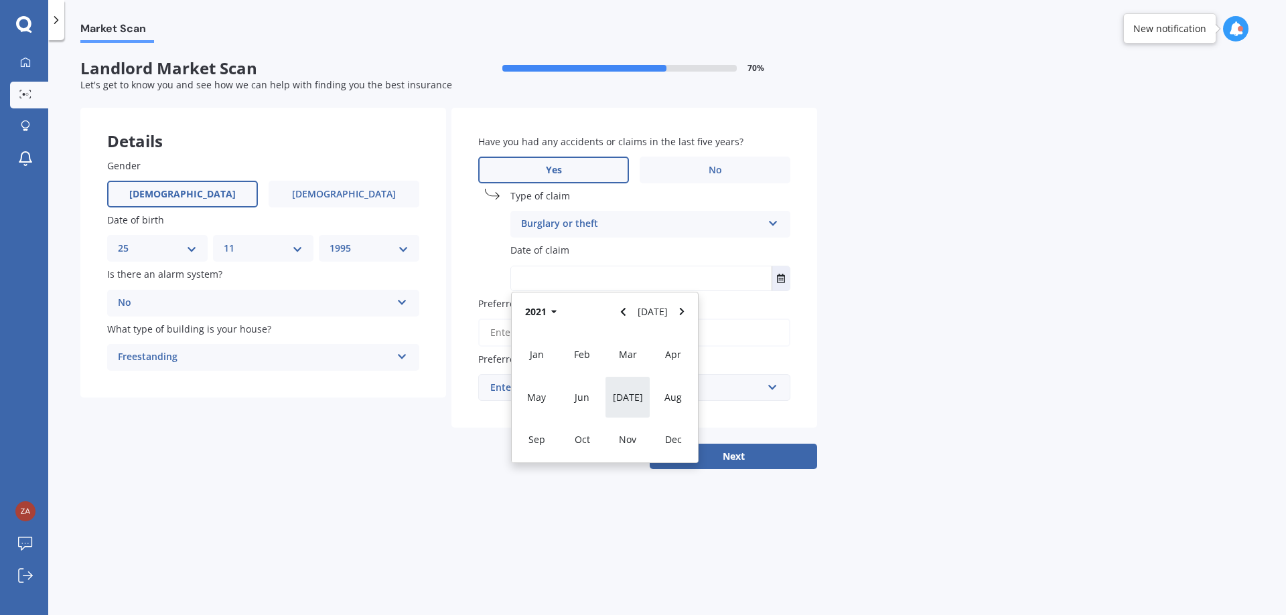
click at [630, 392] on span "[DATE]" at bounding box center [628, 397] width 30 height 13
click at [603, 362] on span "01" at bounding box center [604, 363] width 11 height 13
type input "[DATE]"
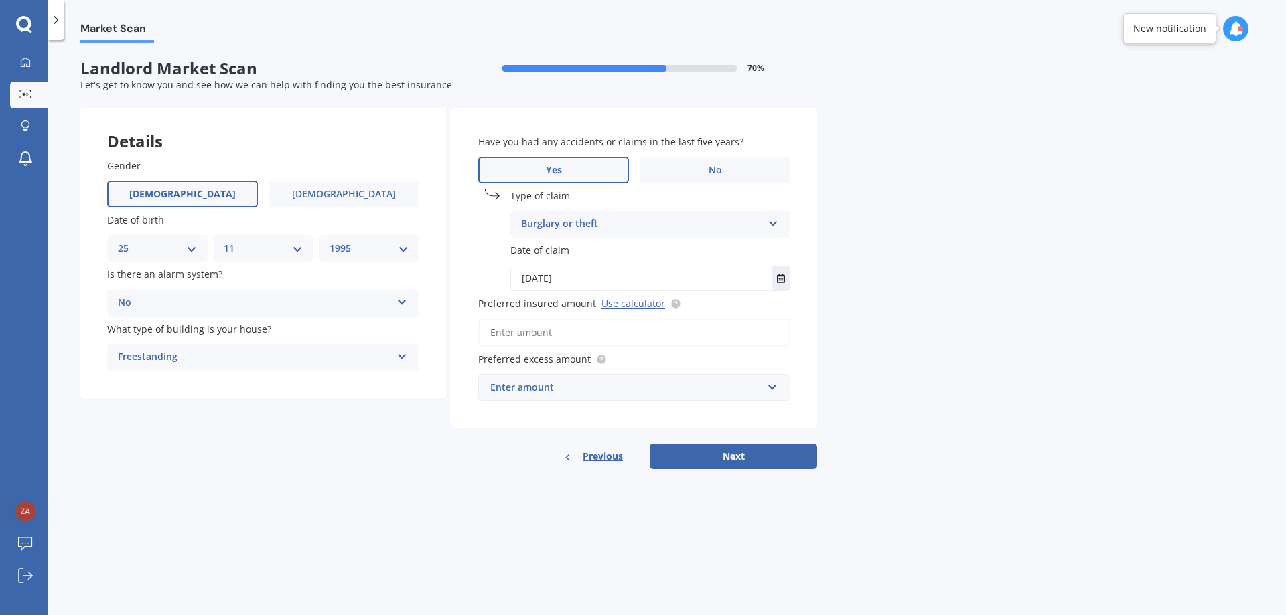
click at [848, 377] on div "Market Scan Landlord Market Scan 70 % Let's get to know you and see how we can …" at bounding box center [666, 330] width 1237 height 575
click at [671, 339] on input "Preferred insured amount Use calculator" at bounding box center [634, 333] width 312 height 28
click at [137, 434] on div "Details Gender [DEMOGRAPHIC_DATA] [DEMOGRAPHIC_DATA] Date of birth DD 01 02 03 …" at bounding box center [448, 289] width 737 height 362
click at [609, 334] on input "Preferred insured amount Use calculator" at bounding box center [634, 333] width 312 height 28
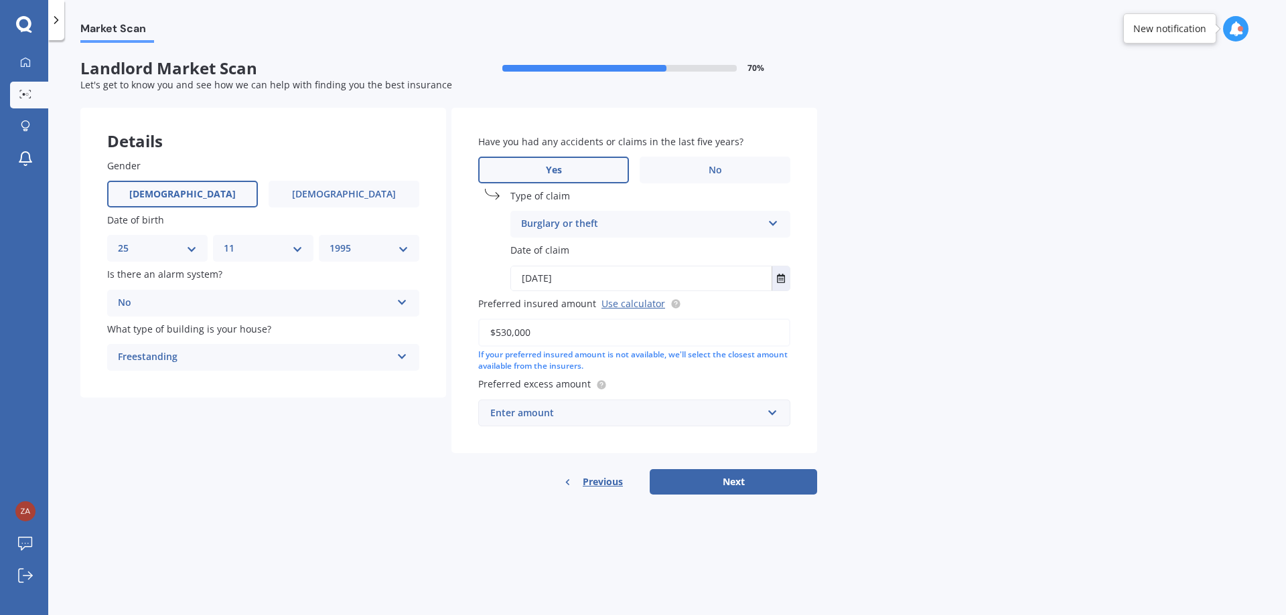
type input "$530,000"
click at [668, 418] on div "Enter amount" at bounding box center [626, 413] width 272 height 15
click at [846, 411] on div "Market Scan Landlord Market Scan 70 % Let's get to know you and see how we can …" at bounding box center [666, 330] width 1237 height 575
click at [518, 418] on div "$300" at bounding box center [626, 413] width 272 height 15
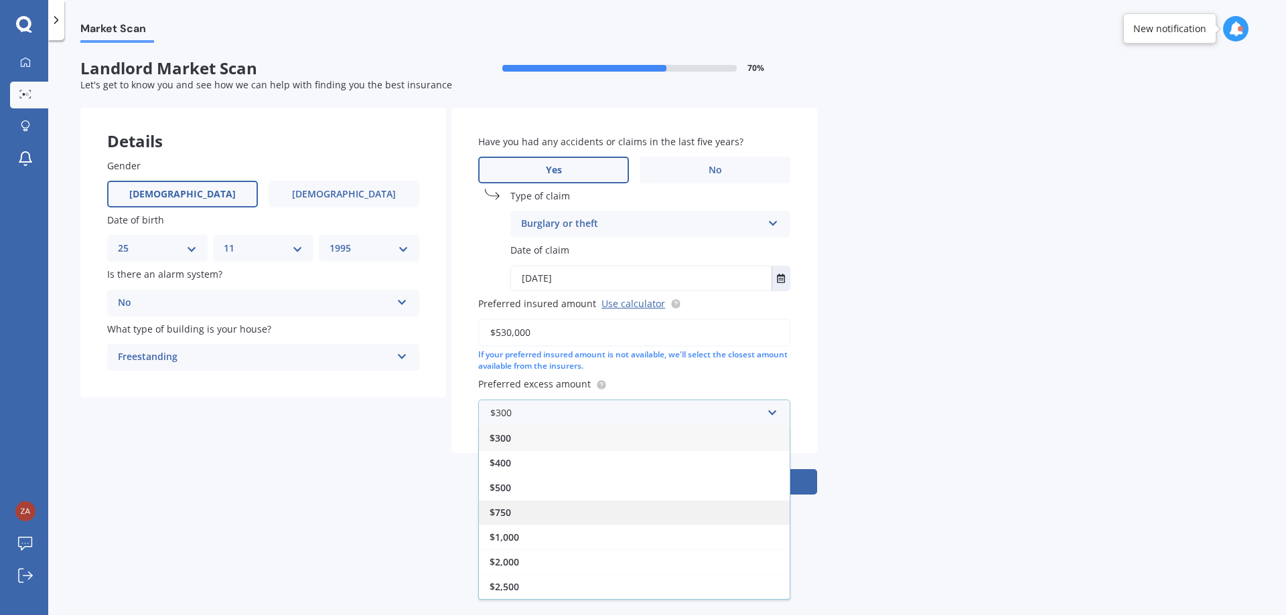
click at [582, 510] on div "$750" at bounding box center [634, 512] width 311 height 25
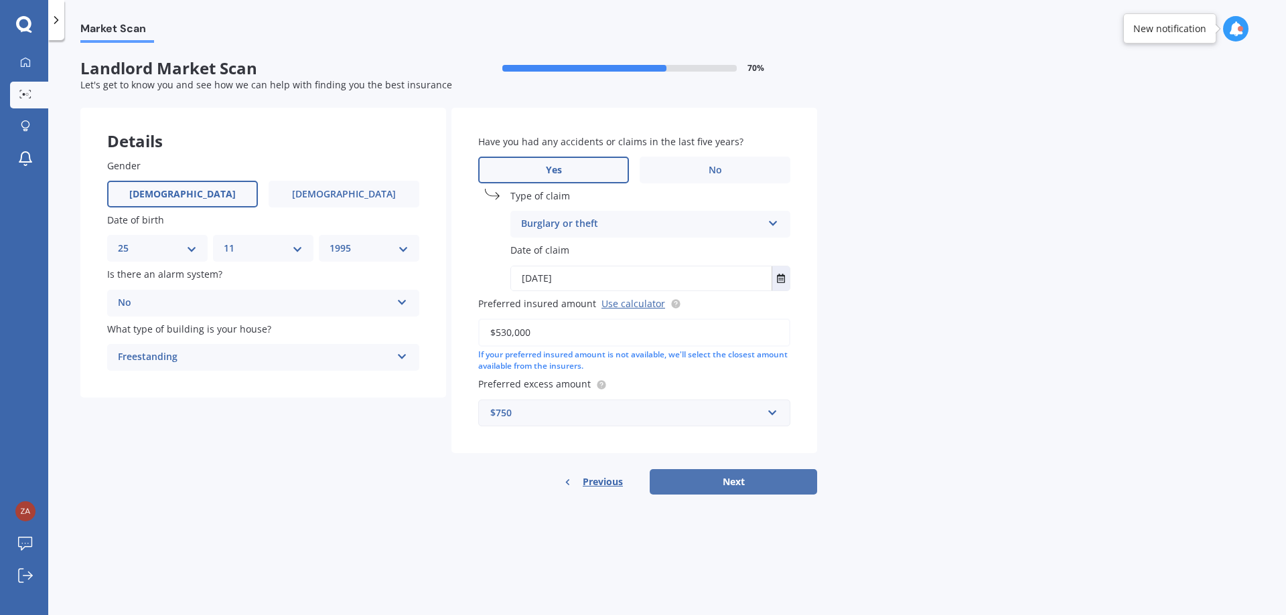
click at [712, 485] on button "Next" at bounding box center [733, 481] width 167 height 25
select select "25"
select select "11"
select select "1995"
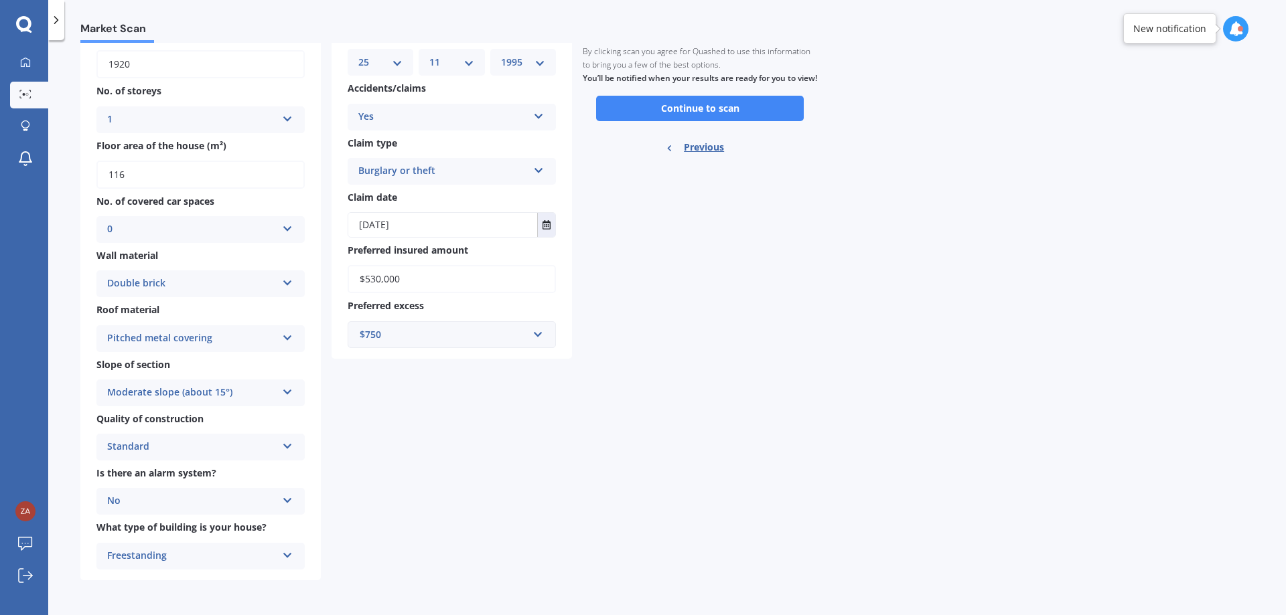
scroll to position [0, 0]
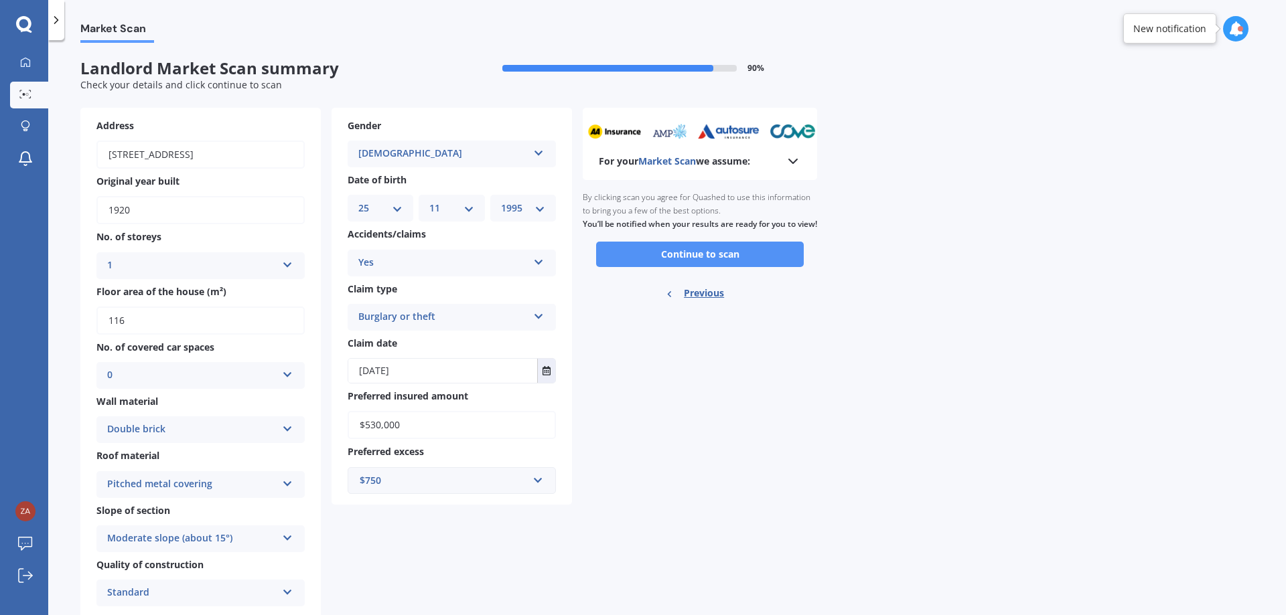
click at [702, 256] on button "Continue to scan" at bounding box center [700, 254] width 208 height 25
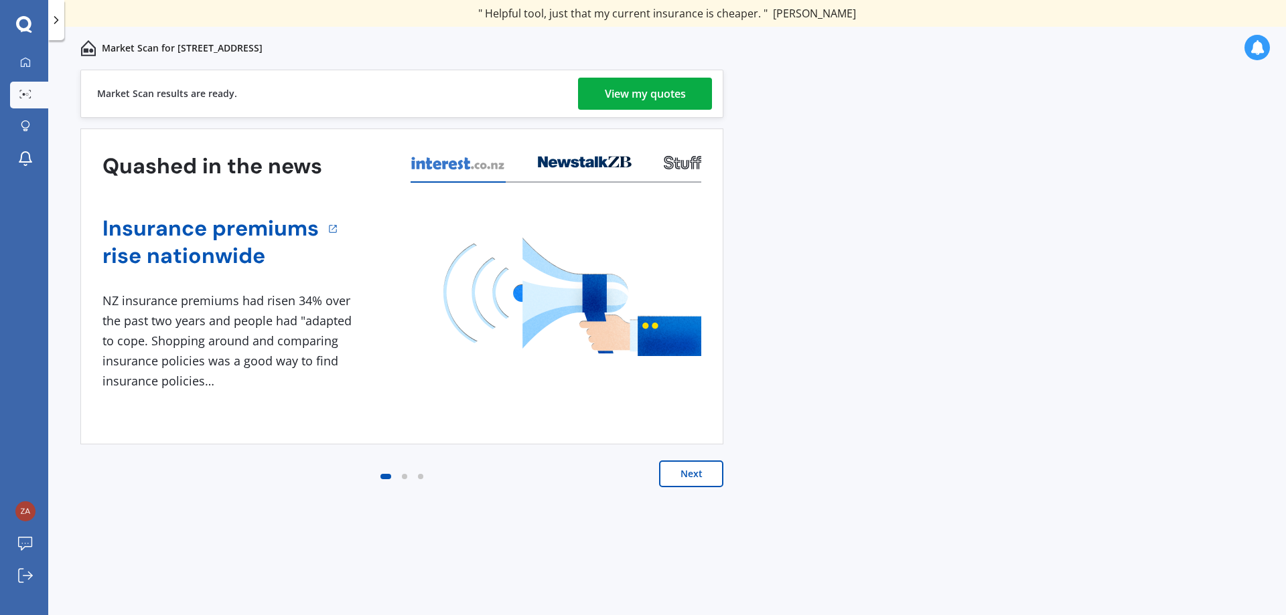
click at [598, 88] on link "View my quotes" at bounding box center [645, 94] width 134 height 32
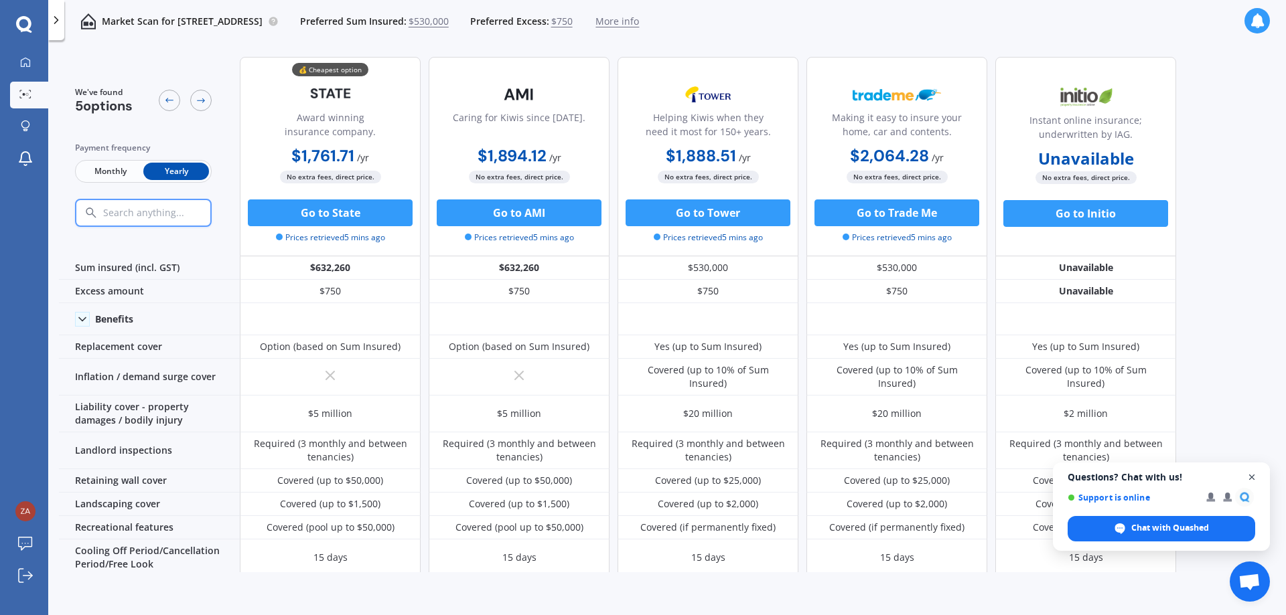
click at [1251, 474] on span "Close chat" at bounding box center [1251, 477] width 17 height 17
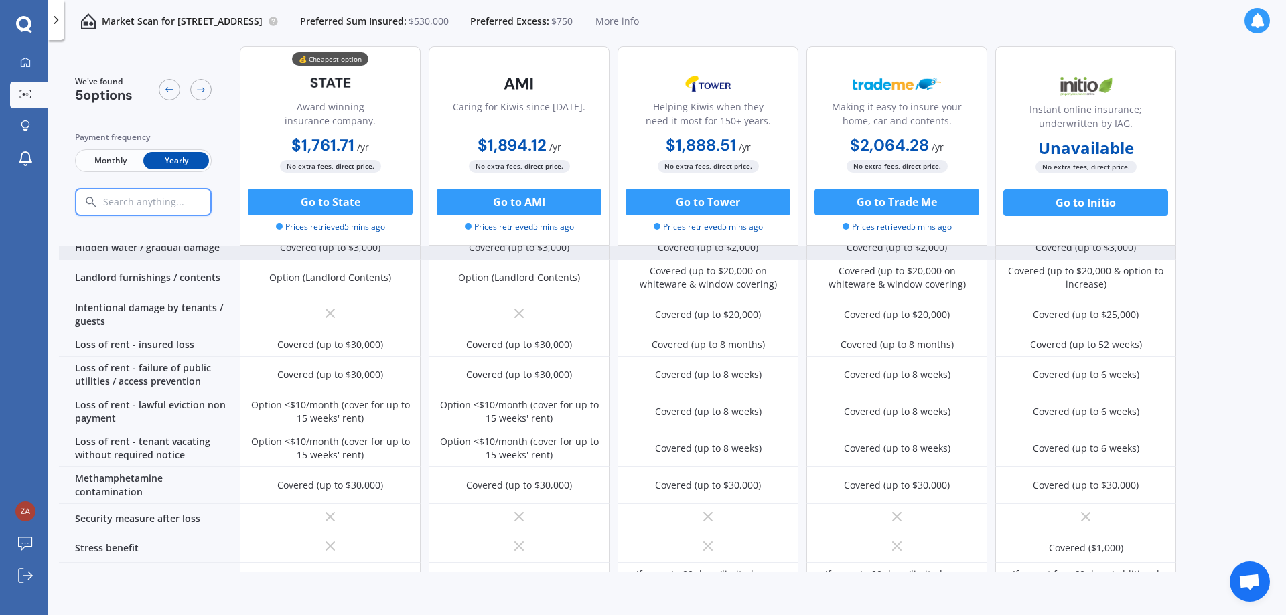
scroll to position [445, 0]
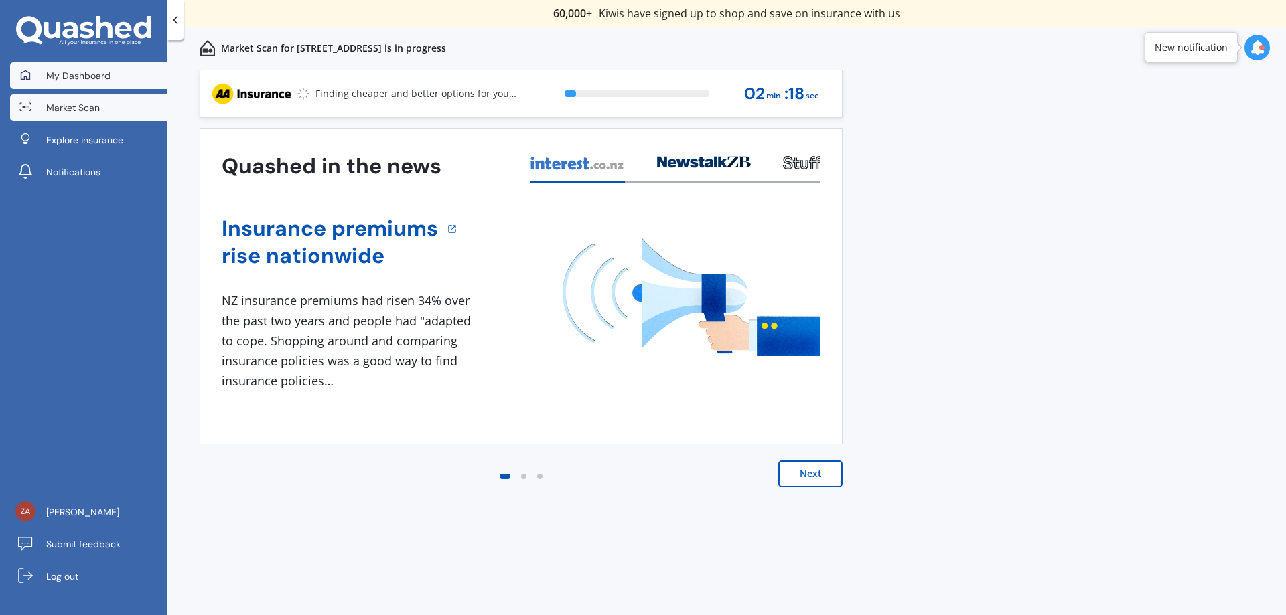
click at [60, 75] on span "My Dashboard" at bounding box center [78, 75] width 64 height 13
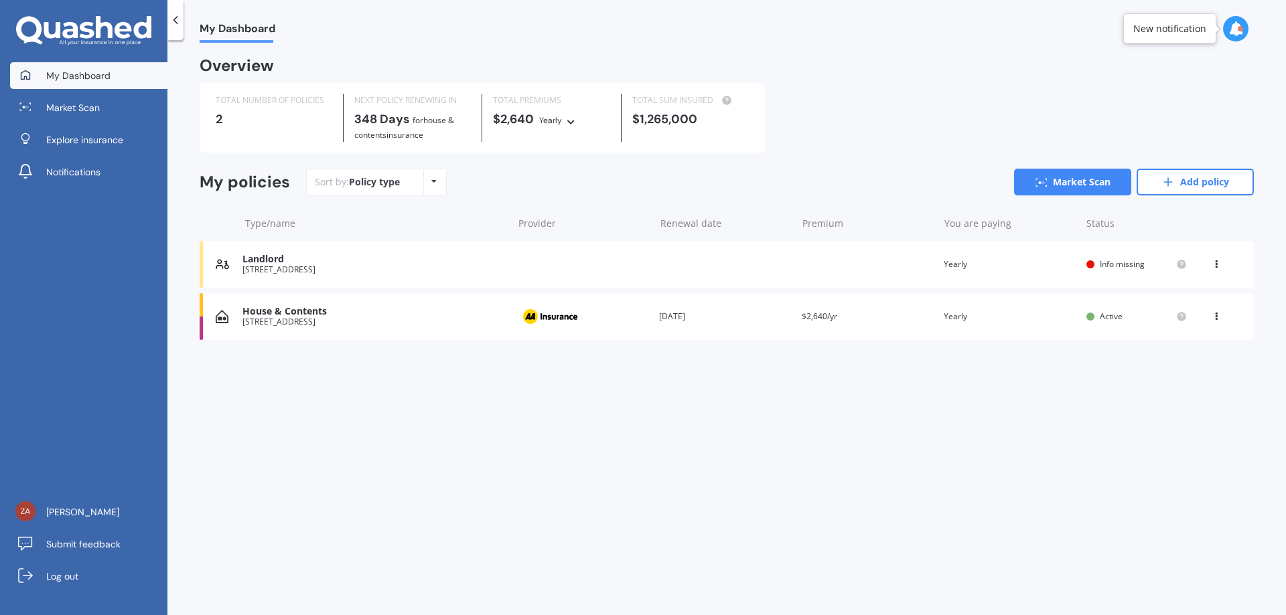
click at [1215, 265] on icon at bounding box center [1215, 262] width 9 height 8
click at [1083, 423] on div "My Dashboard Overview TOTAL NUMBER OF POLICIES 2 NEXT POLICY RENEWING IN 348 Da…" at bounding box center [726, 330] width 1118 height 575
click at [1192, 188] on link "Add policy" at bounding box center [1194, 182] width 117 height 27
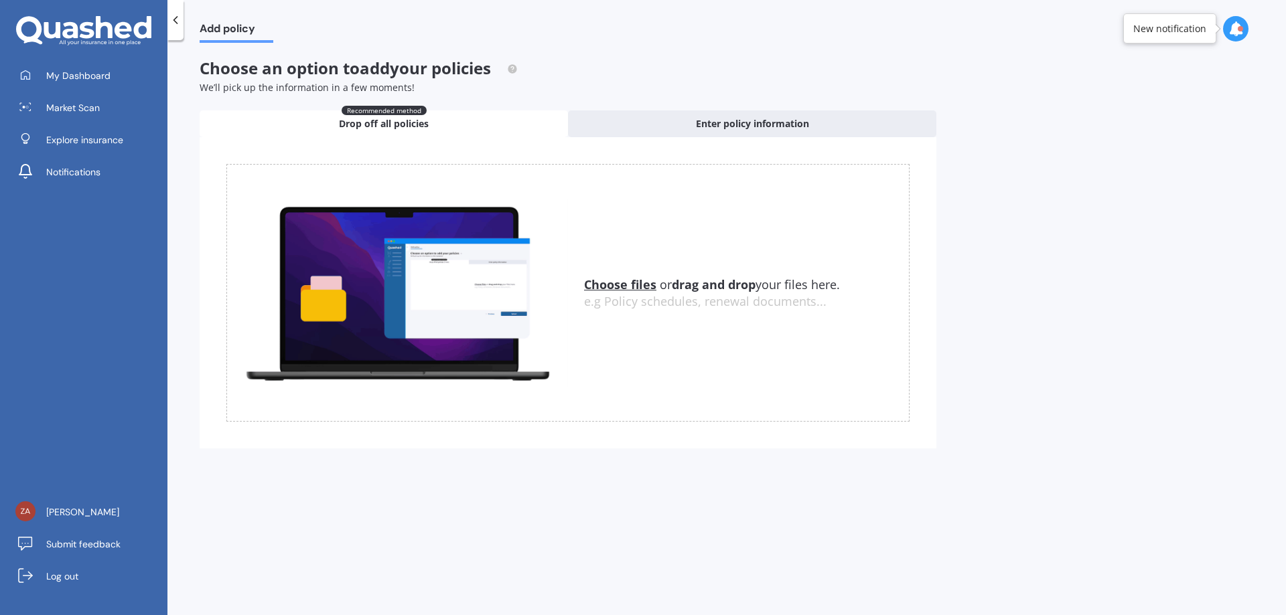
click at [171, 27] on div at bounding box center [175, 20] width 16 height 40
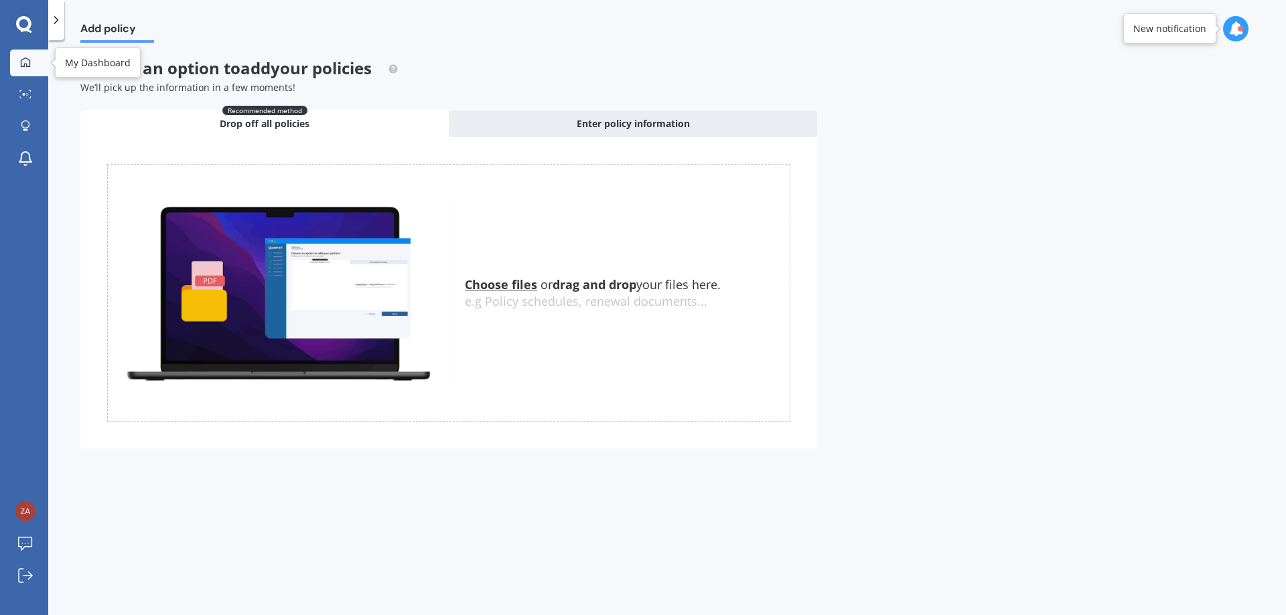
click at [27, 64] on icon at bounding box center [25, 61] width 9 height 9
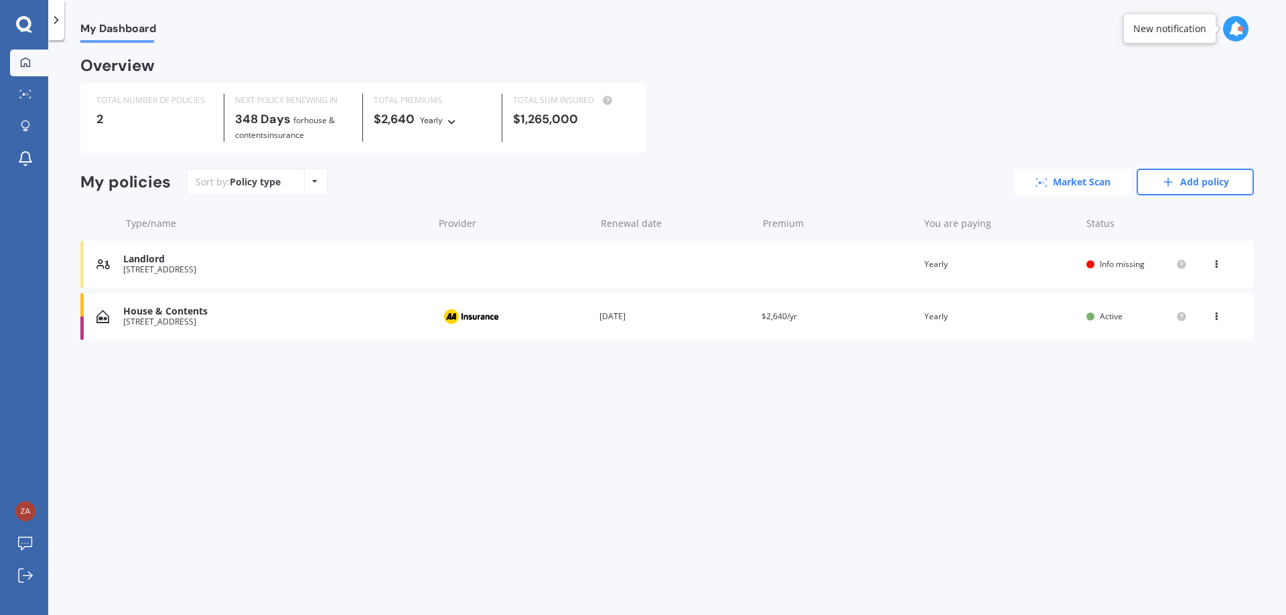
click at [1083, 183] on link "Market Scan" at bounding box center [1072, 182] width 117 height 27
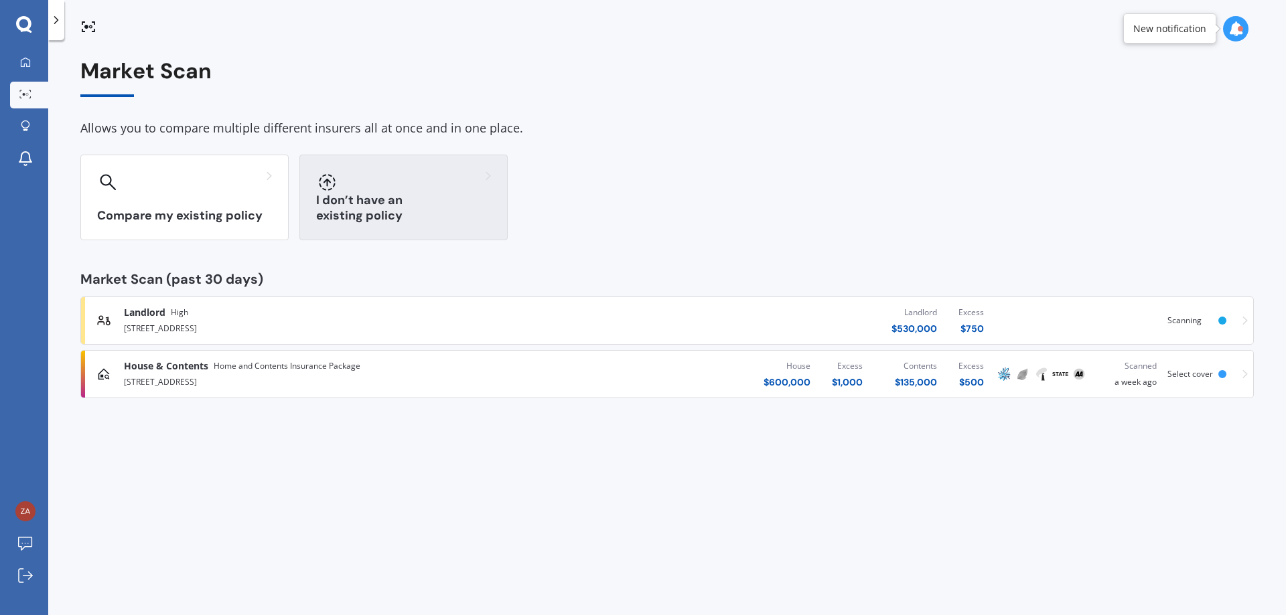
click at [366, 200] on div "I don’t have an existing policy" at bounding box center [403, 198] width 208 height 86
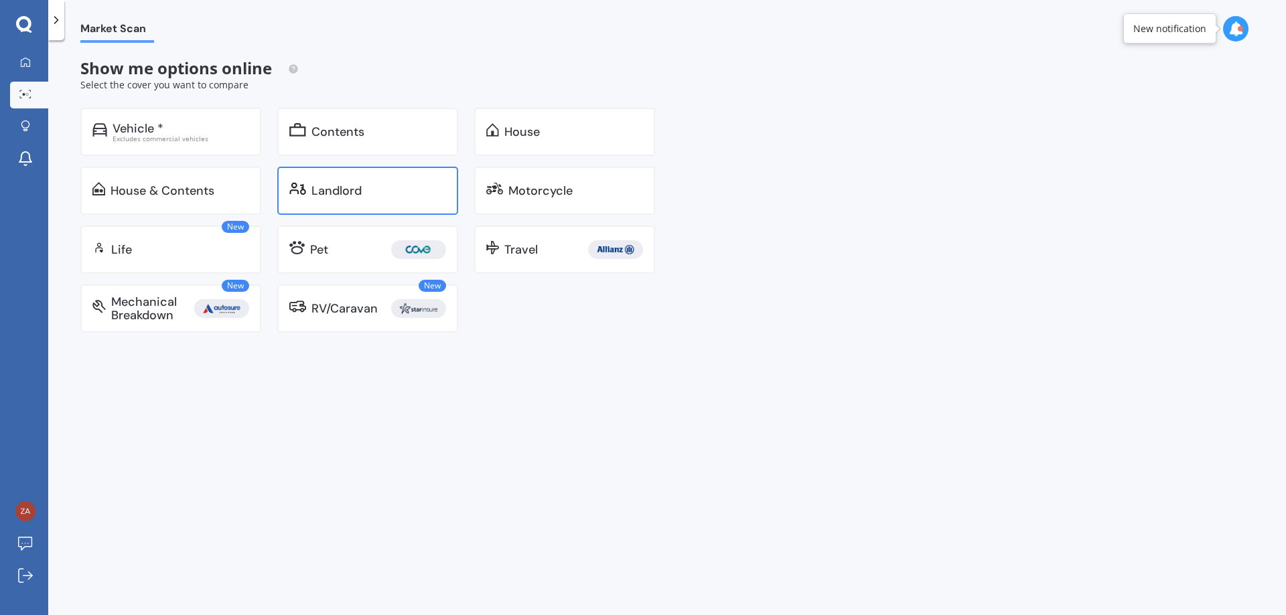
click at [335, 195] on div "Landlord" at bounding box center [336, 190] width 50 height 13
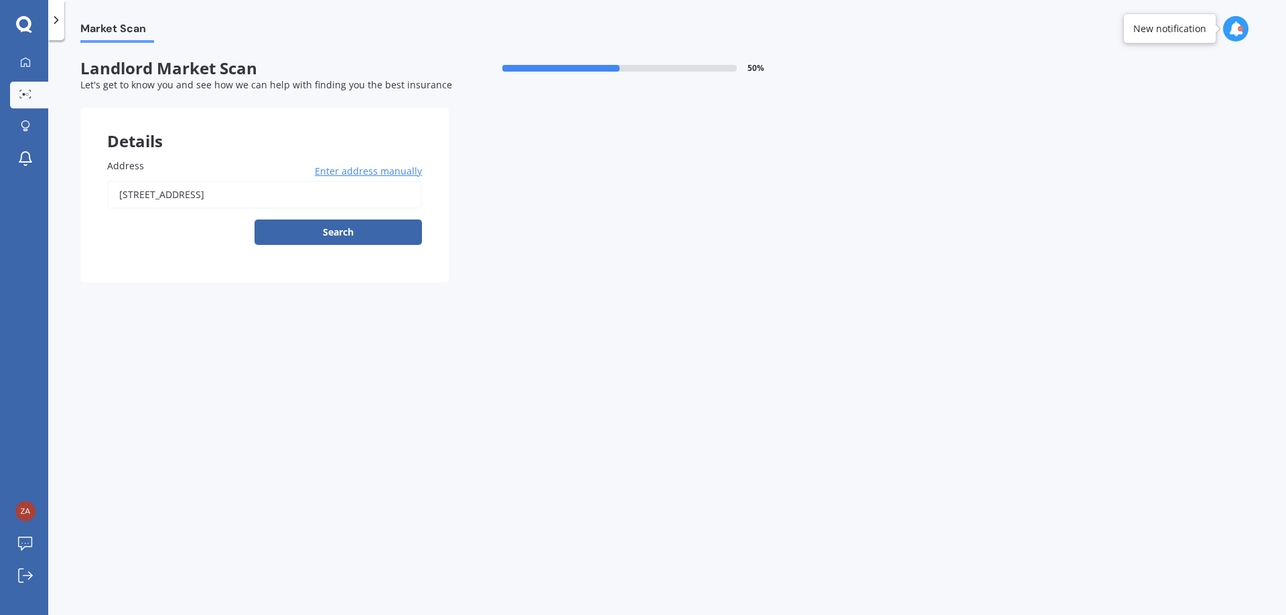
click at [133, 192] on input "[STREET_ADDRESS]" at bounding box center [264, 195] width 315 height 28
type input "148A Dundas Street, Dunedin North, Dunedin 9016"
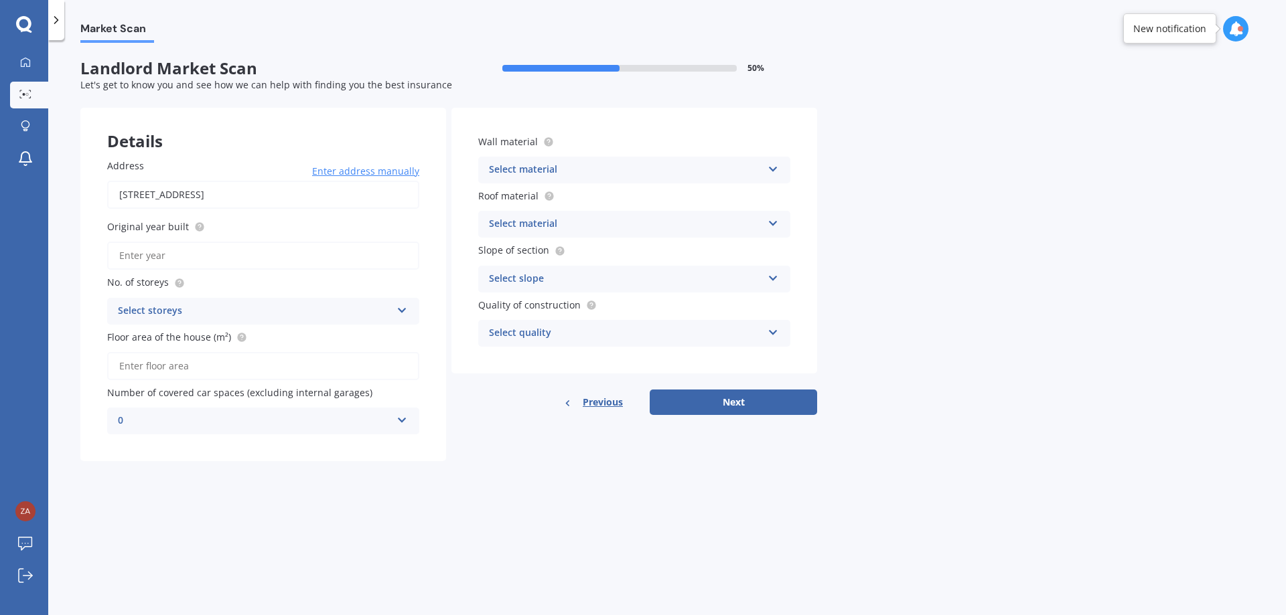
click at [205, 249] on input "Original year built" at bounding box center [263, 256] width 312 height 28
type input "1965"
click at [240, 315] on div "Select storeys" at bounding box center [254, 311] width 273 height 16
click at [236, 333] on div "1" at bounding box center [263, 337] width 311 height 24
click at [236, 367] on input "Floor area of the house (m²)" at bounding box center [263, 366] width 312 height 28
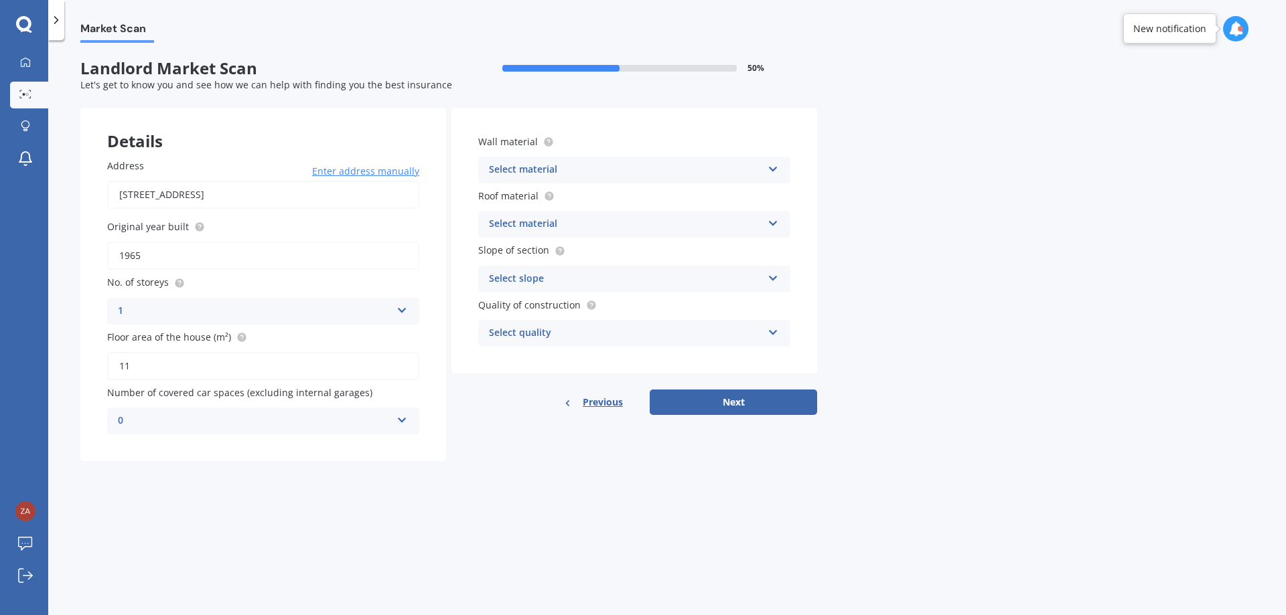
type input "1"
type input "92"
click at [223, 419] on div "0" at bounding box center [254, 421] width 273 height 16
click at [592, 173] on div "Select material" at bounding box center [625, 170] width 273 height 16
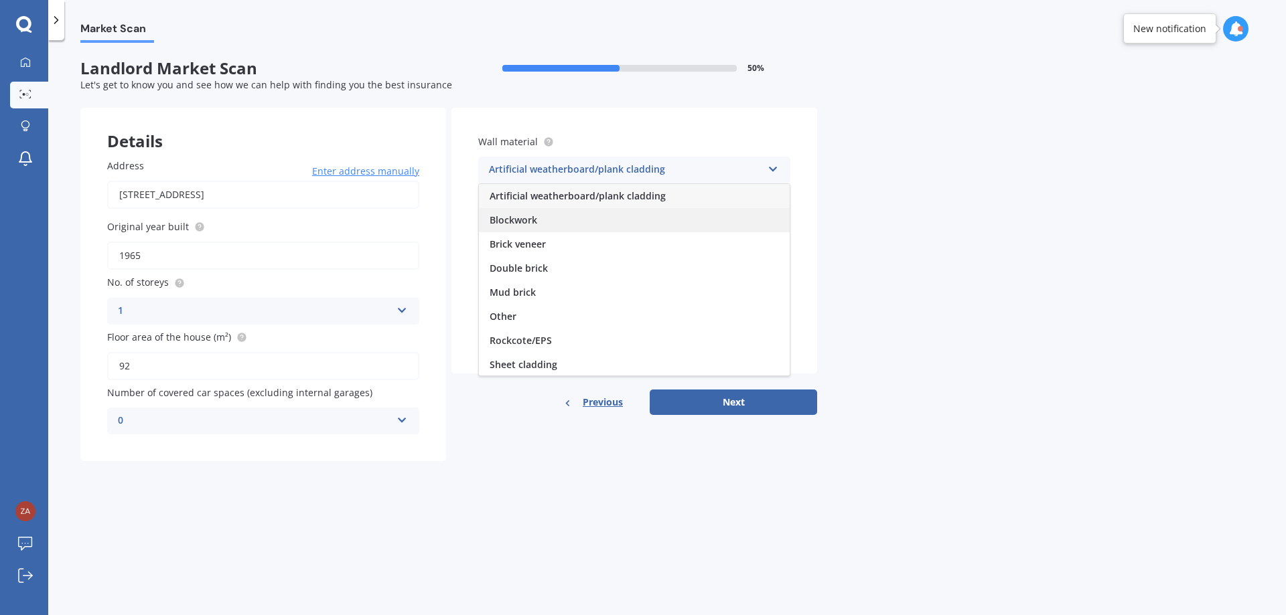
click at [595, 216] on div "Blockwork" at bounding box center [634, 220] width 311 height 24
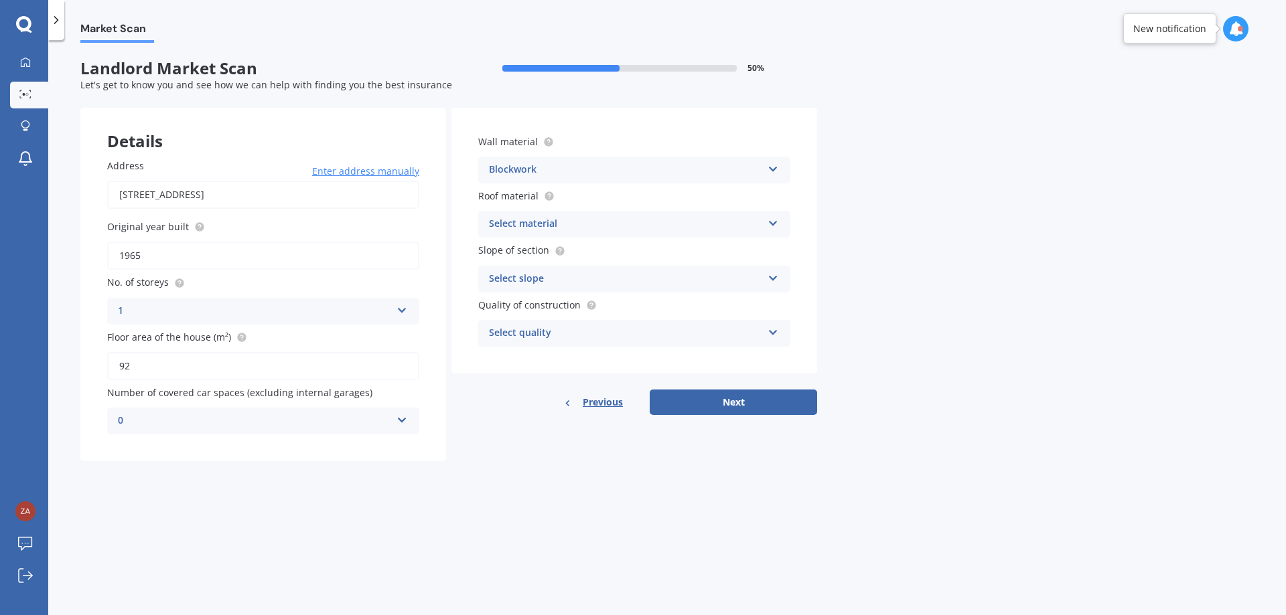
click at [595, 230] on div "Select material" at bounding box center [625, 224] width 273 height 16
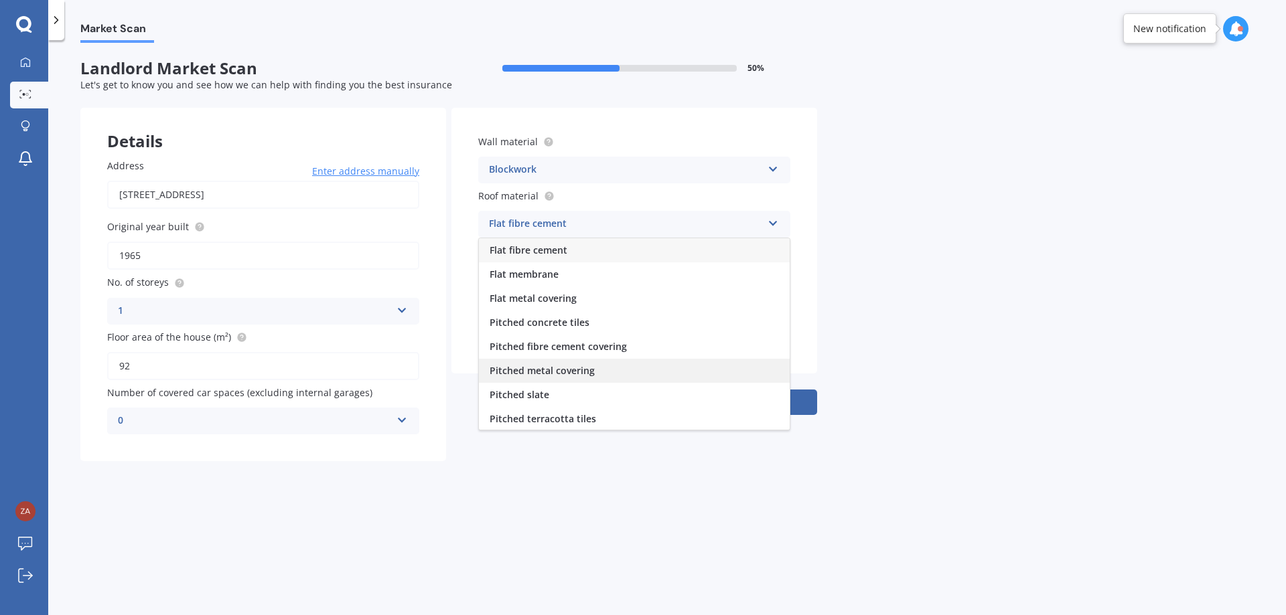
click at [601, 369] on div "Pitched metal covering" at bounding box center [634, 371] width 311 height 24
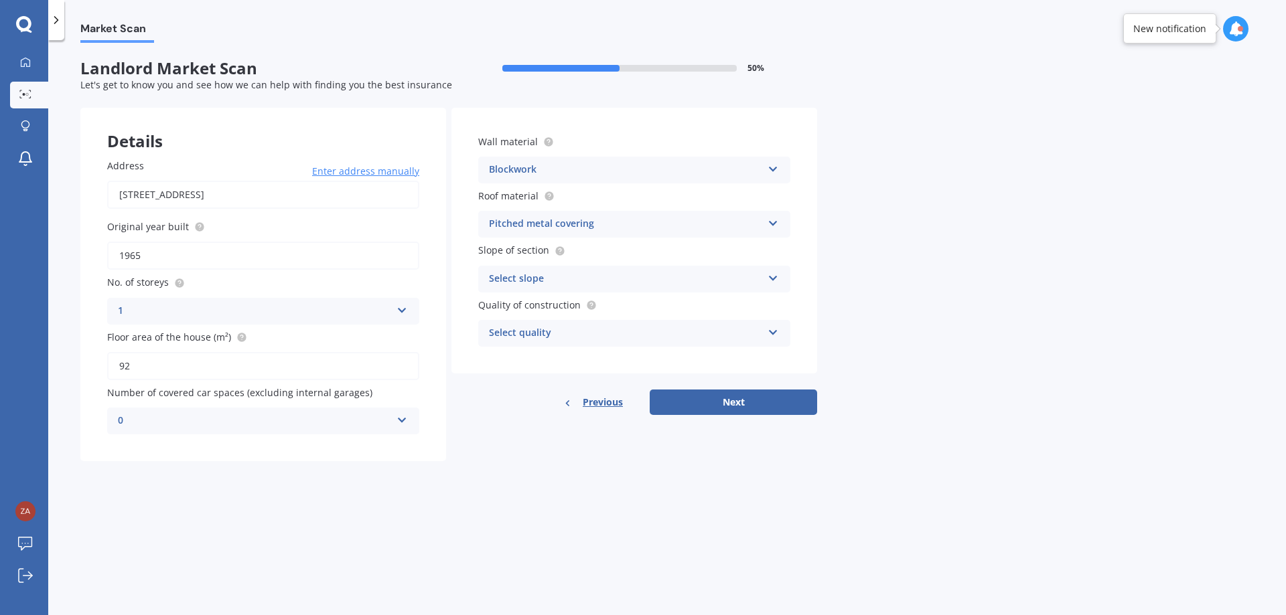
click at [581, 283] on div "Select slope" at bounding box center [625, 279] width 273 height 16
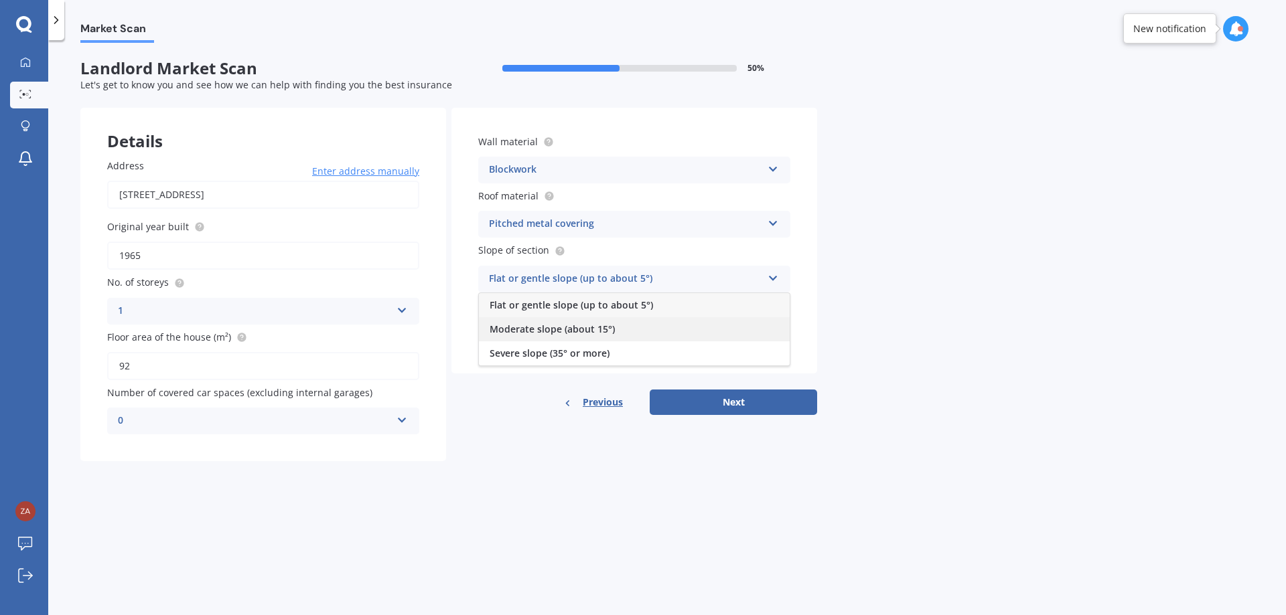
click at [599, 320] on div "Moderate slope (about 15°)" at bounding box center [634, 329] width 311 height 24
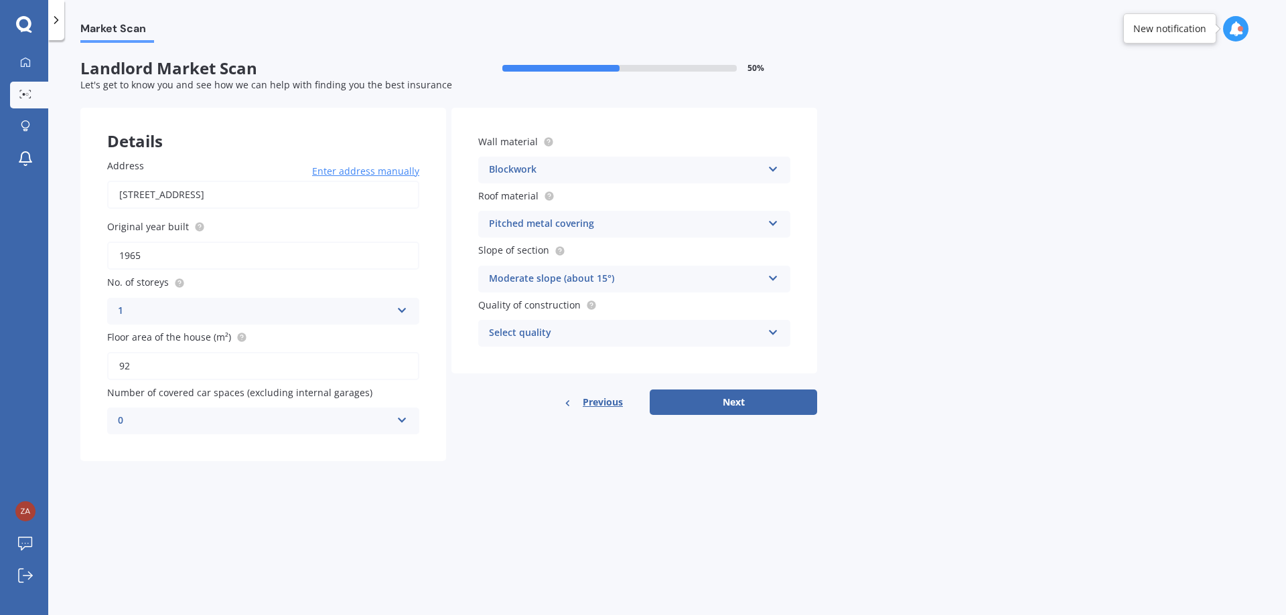
click at [599, 267] on div "Moderate slope (about 15°) Flat or gentle slope (up to about 5°) Moderate slope…" at bounding box center [634, 279] width 312 height 27
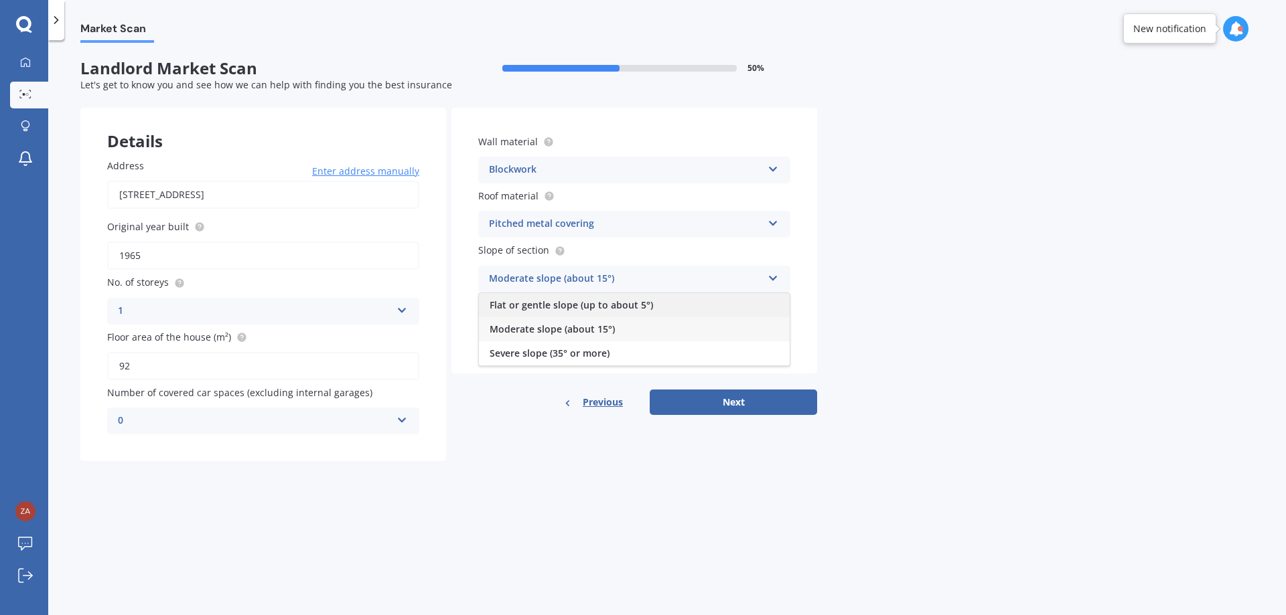
click at [608, 301] on span "Flat or gentle slope (up to about 5°)" at bounding box center [570, 305] width 163 height 13
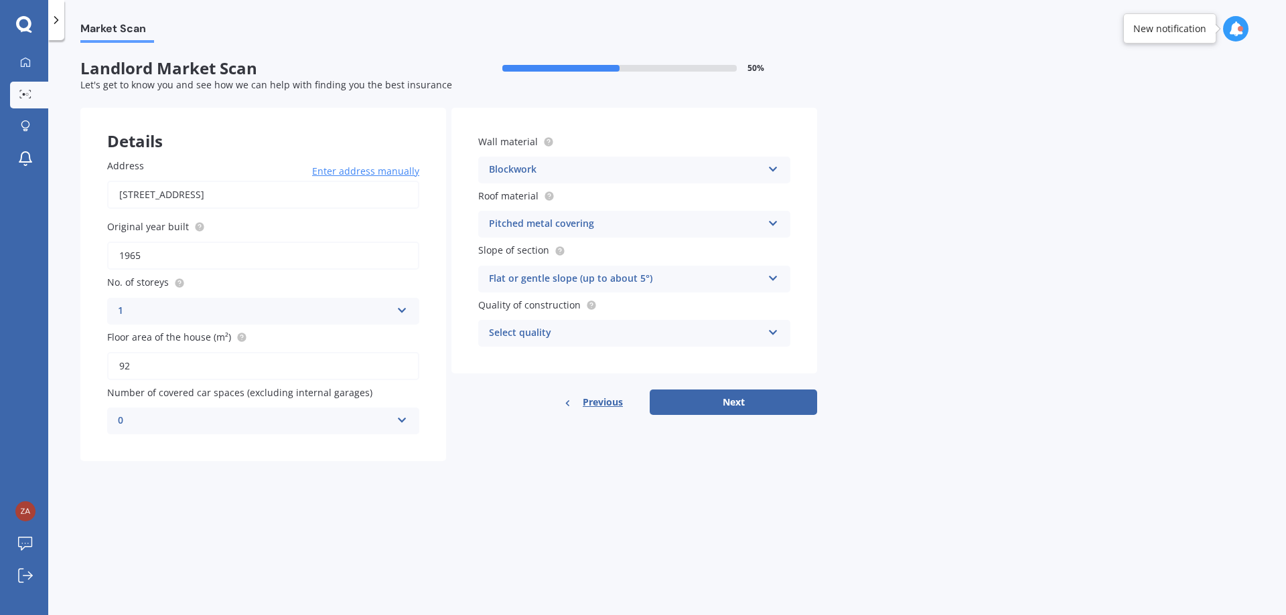
click at [614, 337] on div "Select quality" at bounding box center [625, 333] width 273 height 16
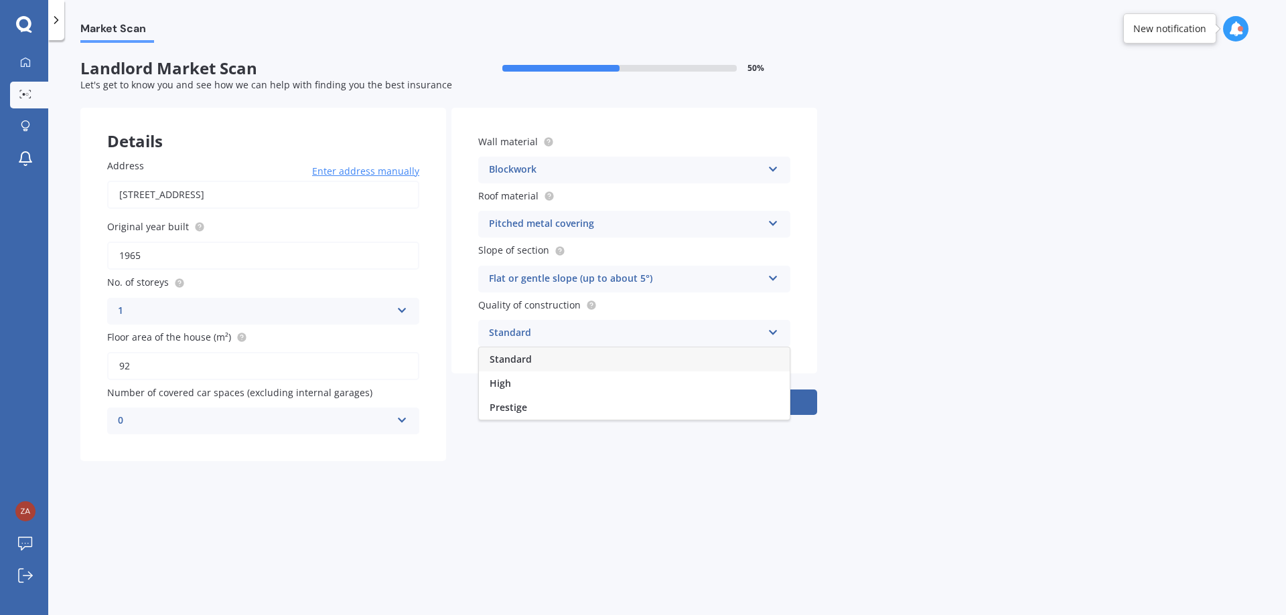
click at [599, 356] on div "Standard" at bounding box center [634, 360] width 311 height 24
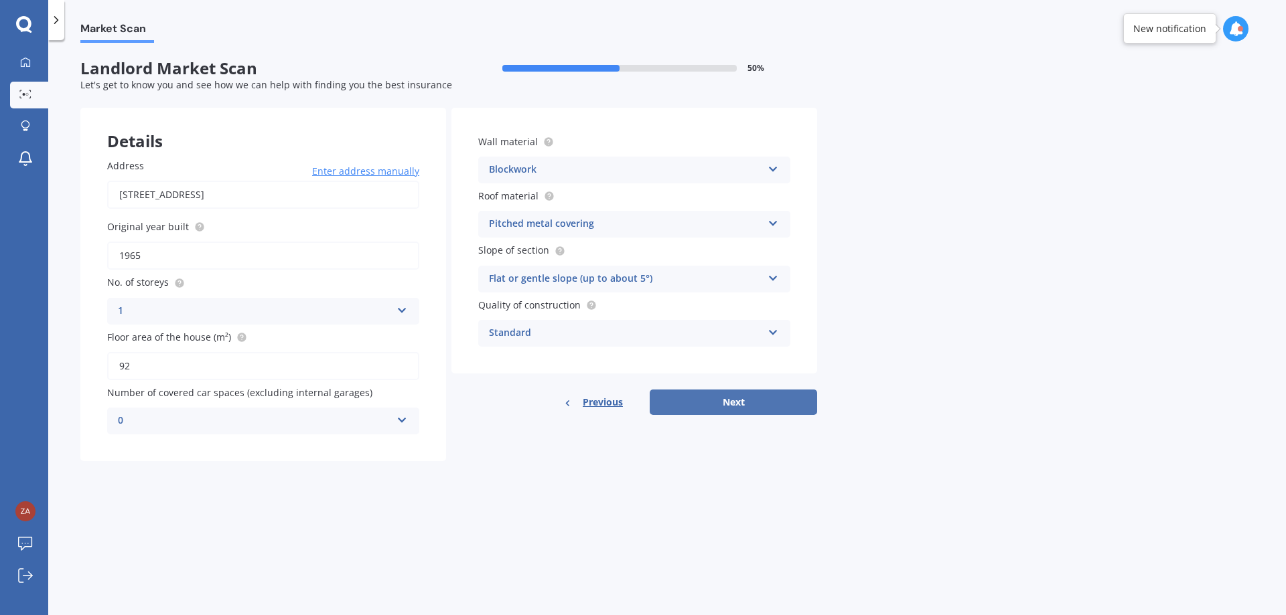
click at [683, 398] on button "Next" at bounding box center [733, 402] width 167 height 25
select select "25"
select select "11"
select select "1995"
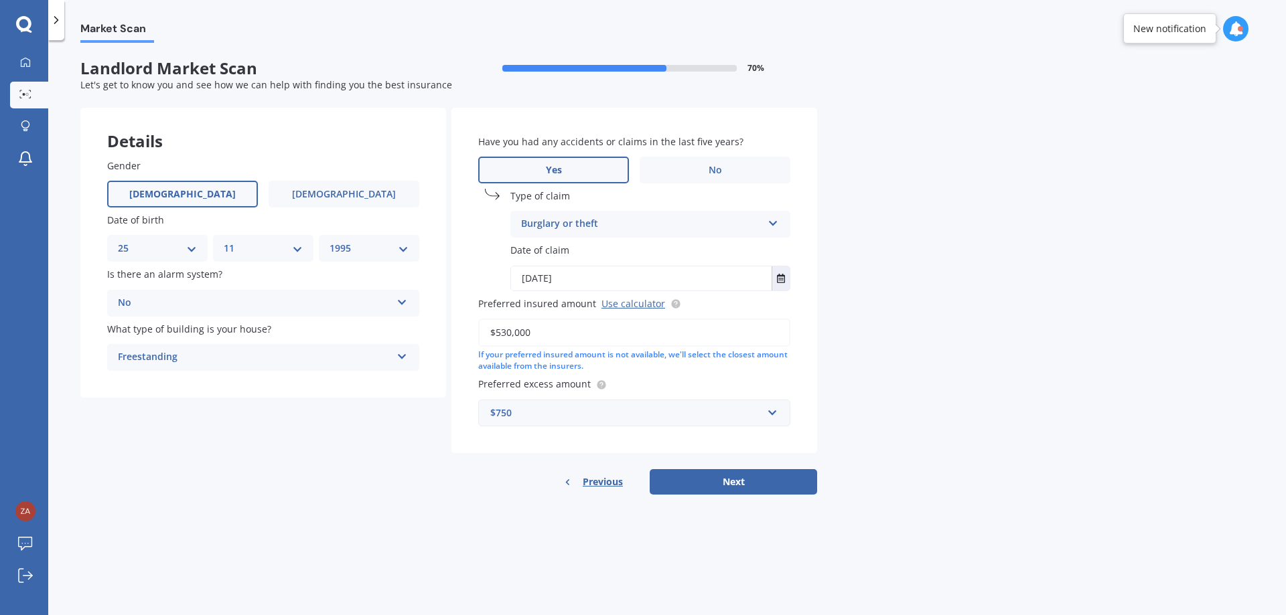
click at [536, 331] on input "$530,000" at bounding box center [634, 333] width 312 height 28
drag, startPoint x: 547, startPoint y: 335, endPoint x: 442, endPoint y: 337, distance: 105.1
click at [442, 337] on div "Details Gender [DEMOGRAPHIC_DATA] [DEMOGRAPHIC_DATA] Date of birth DD 01 02 03 …" at bounding box center [448, 301] width 737 height 387
type input "$470,000"
click at [718, 476] on button "Next" at bounding box center [733, 481] width 167 height 25
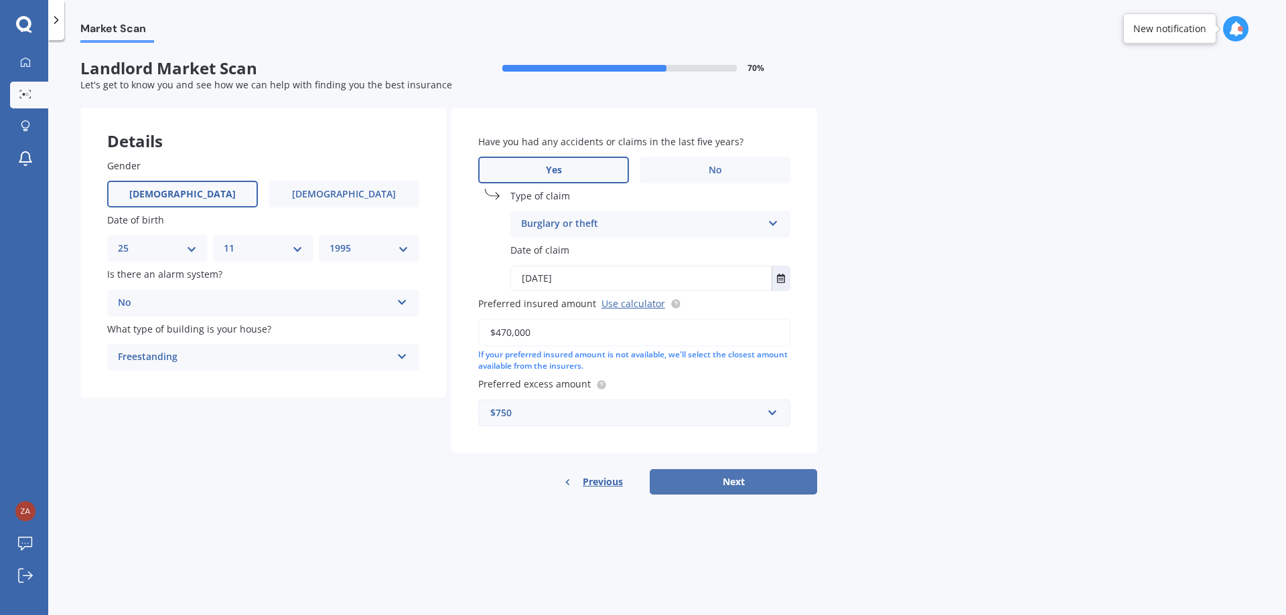
select select "25"
select select "11"
select select "1995"
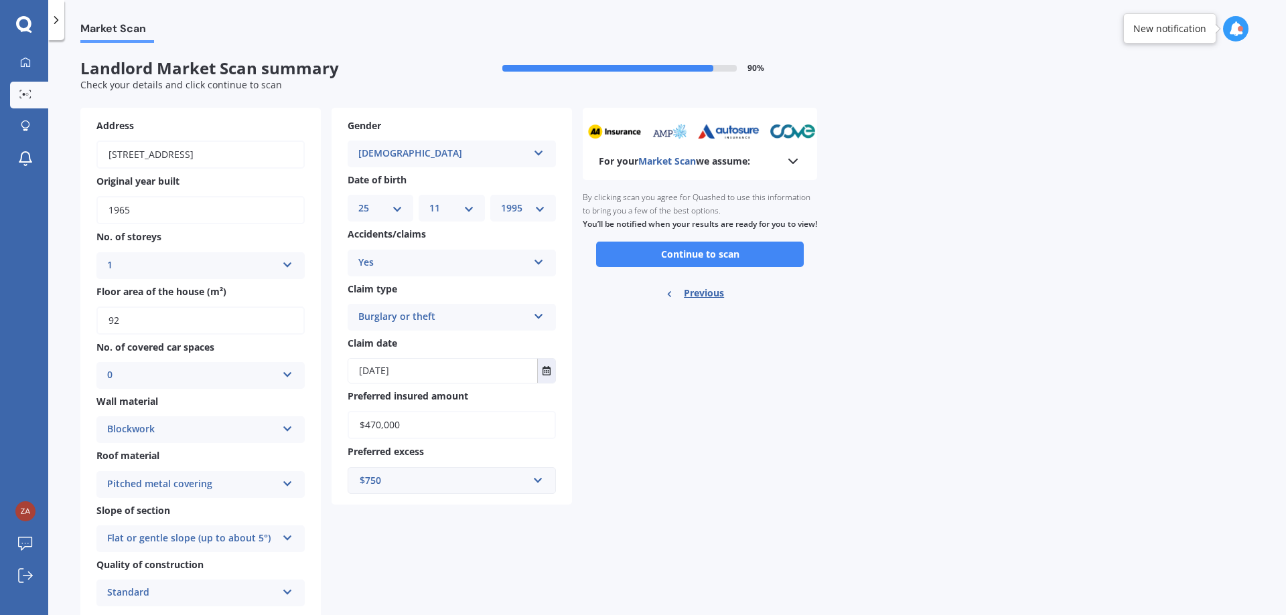
scroll to position [21, 0]
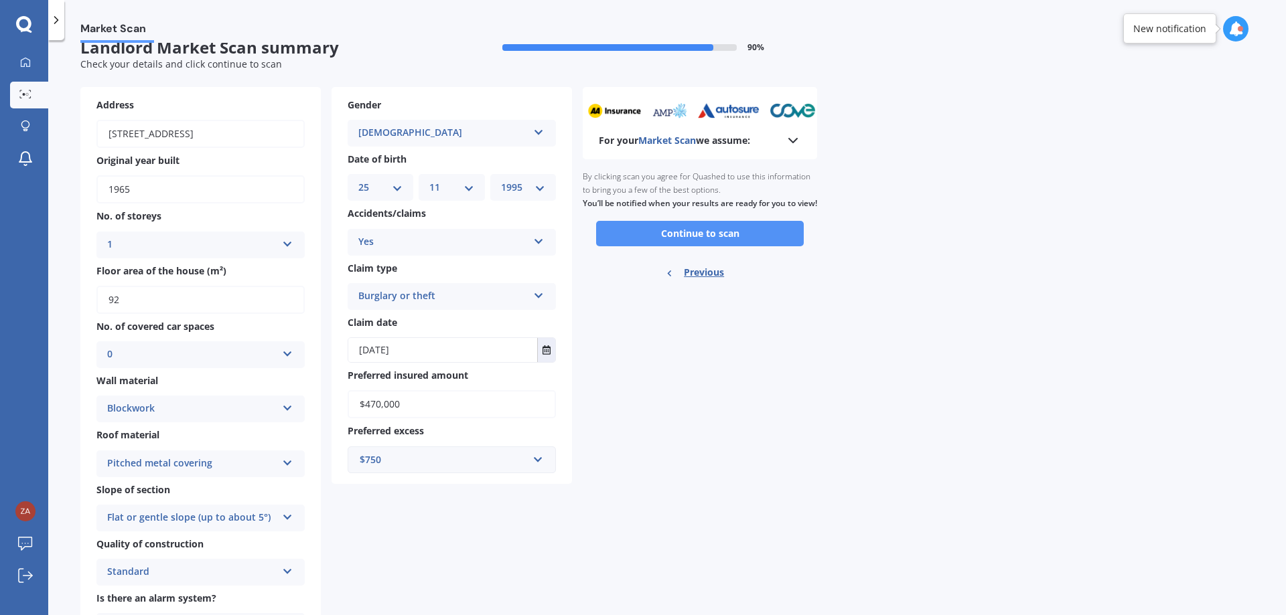
click at [651, 246] on button "Continue to scan" at bounding box center [700, 233] width 208 height 25
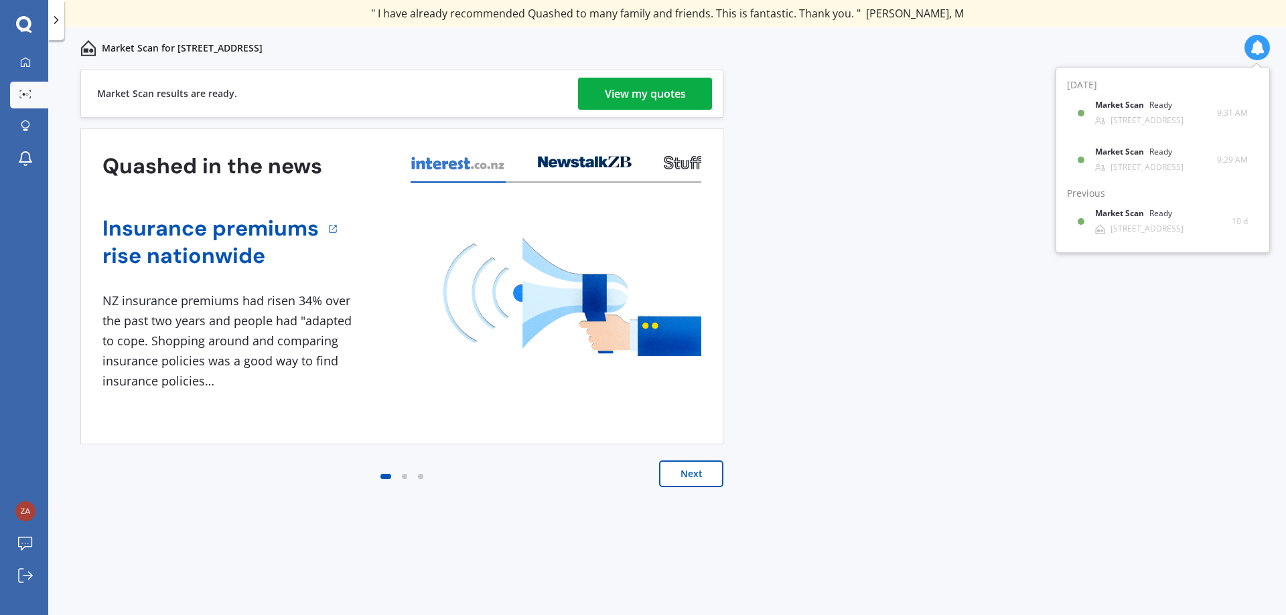
click at [616, 89] on div "View my quotes" at bounding box center [645, 94] width 81 height 32
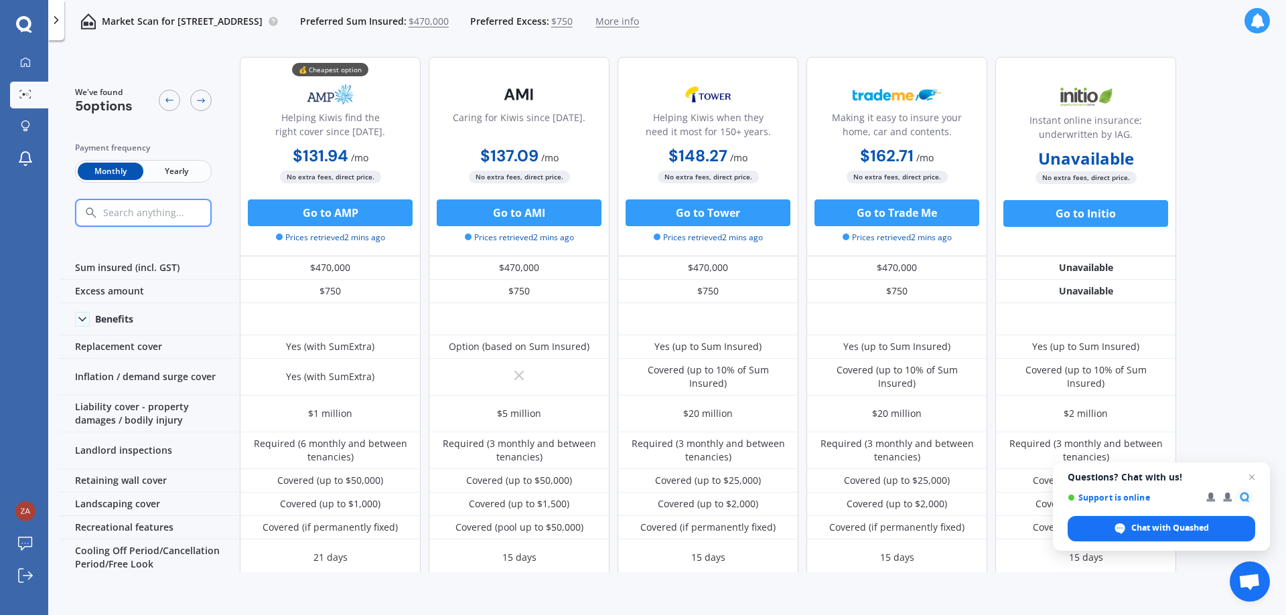
click at [182, 167] on span "Yearly" at bounding box center [176, 171] width 66 height 17
